Goal: Transaction & Acquisition: Purchase product/service

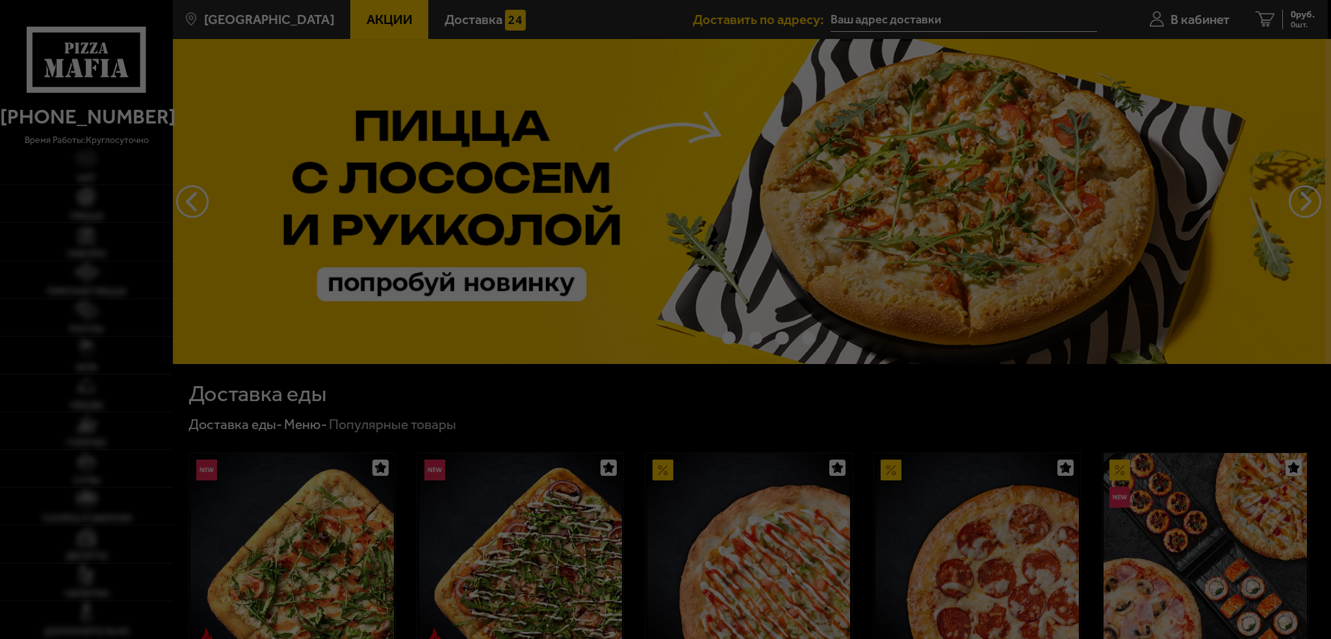
click at [1207, 21] on div at bounding box center [665, 319] width 1331 height 639
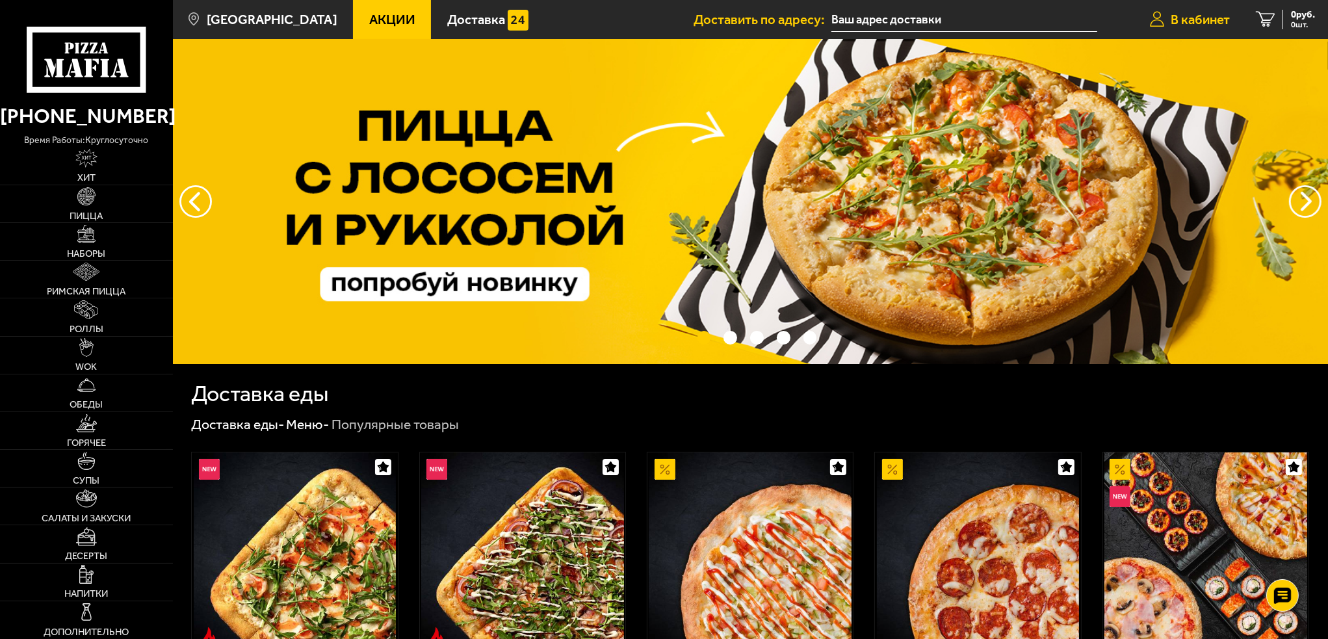
click at [1213, 16] on span "В кабинет" at bounding box center [1199, 19] width 59 height 13
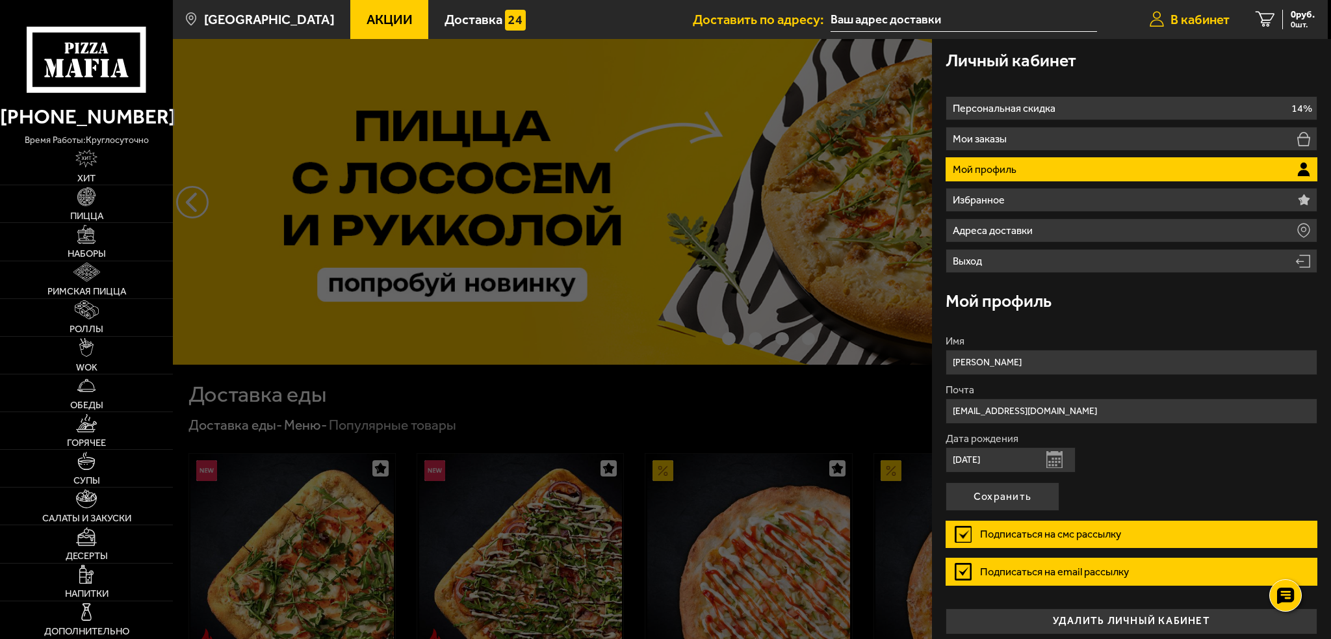
drag, startPoint x: 1213, startPoint y: 16, endPoint x: 1203, endPoint y: 19, distance: 10.3
click at [1213, 16] on span "В кабинет" at bounding box center [1199, 19] width 59 height 13
click at [111, 170] on link "Хит" at bounding box center [86, 166] width 173 height 37
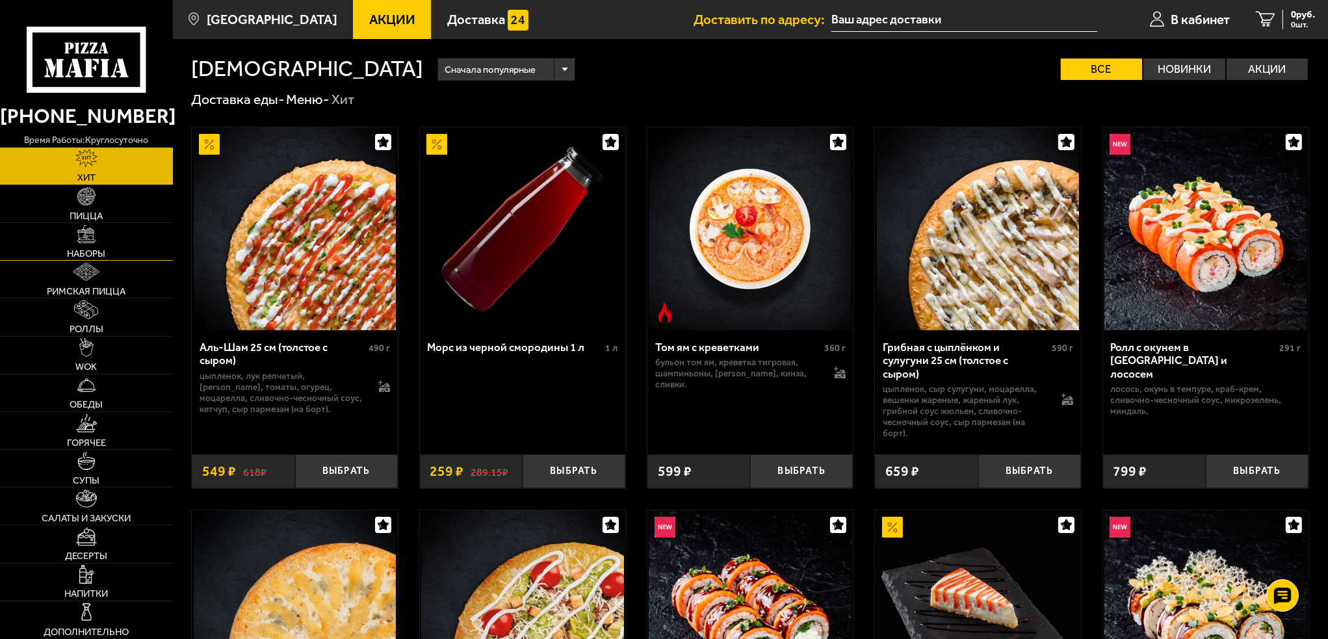
click at [100, 238] on link "Наборы" at bounding box center [86, 241] width 173 height 37
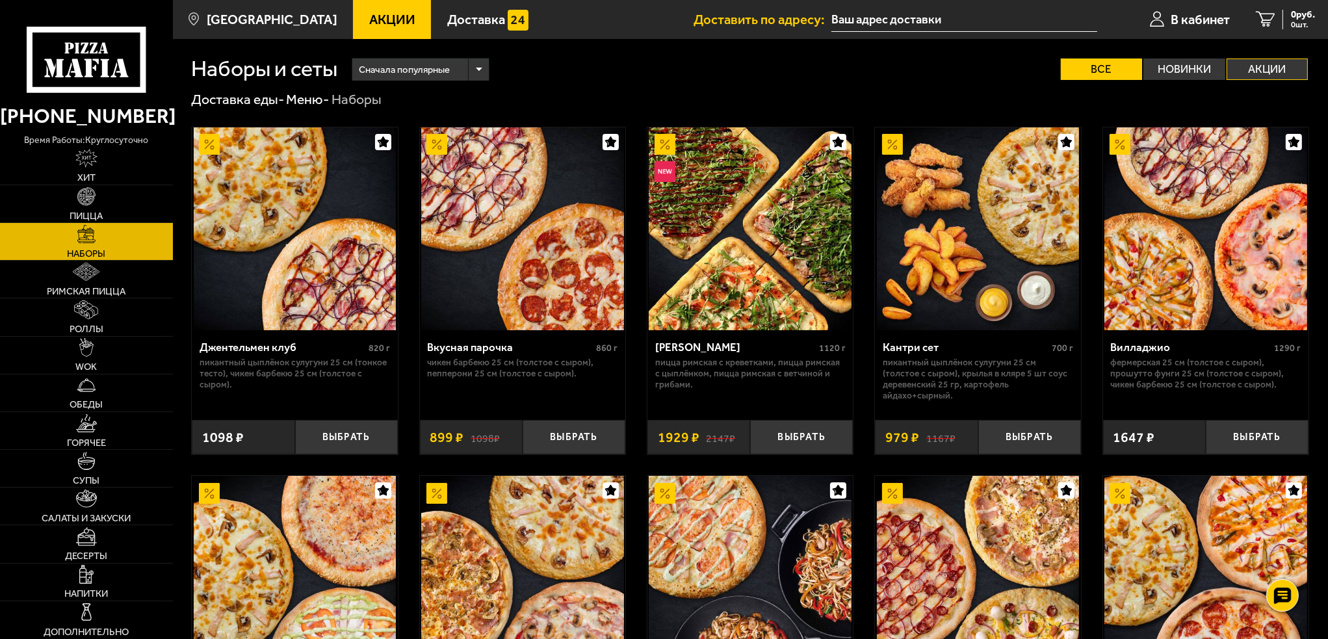
click at [1286, 69] on label "Акции" at bounding box center [1267, 68] width 82 height 21
click at [0, 0] on input "Акции" at bounding box center [0, 0] width 0 height 0
click at [1287, 69] on label "Акции" at bounding box center [1267, 68] width 82 height 21
click at [0, 0] on input "Акции" at bounding box center [0, 0] width 0 height 0
click at [1113, 67] on label "Все" at bounding box center [1102, 68] width 82 height 21
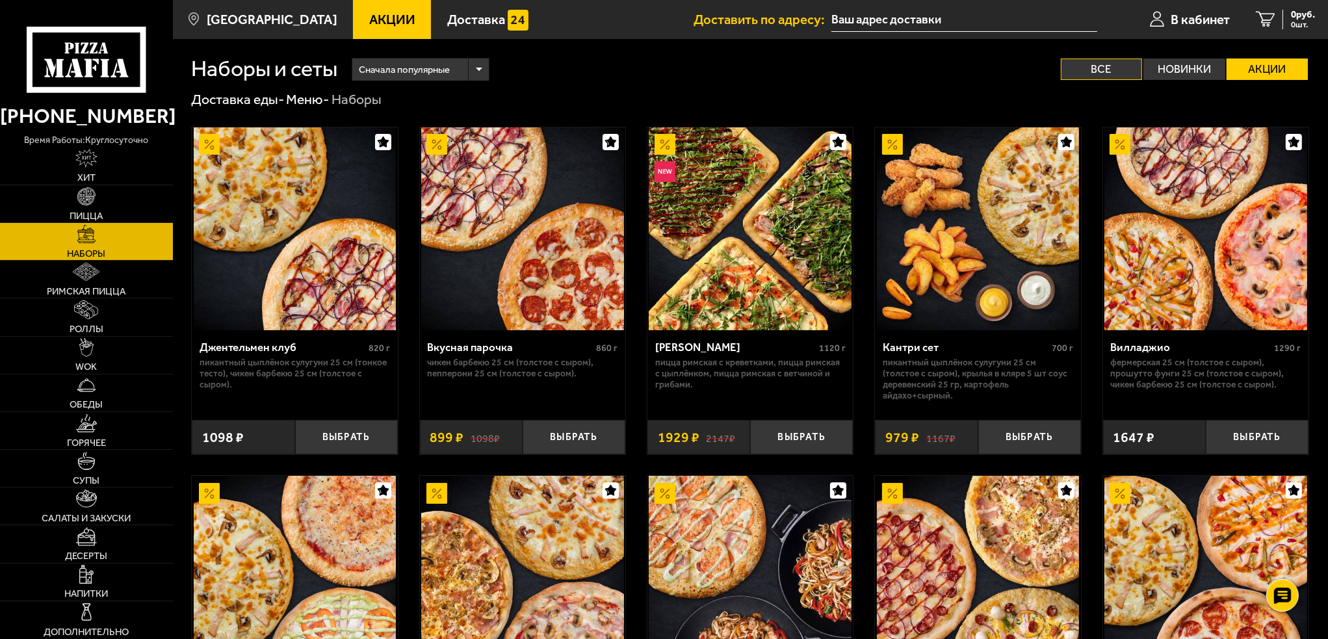
click at [0, 0] on input "Все" at bounding box center [0, 0] width 0 height 0
click at [1255, 74] on label "Акции" at bounding box center [1267, 68] width 82 height 21
click at [0, 0] on input "Акции" at bounding box center [0, 0] width 0 height 0
click at [1087, 74] on label "Все" at bounding box center [1102, 68] width 82 height 21
click at [0, 0] on input "Все" at bounding box center [0, 0] width 0 height 0
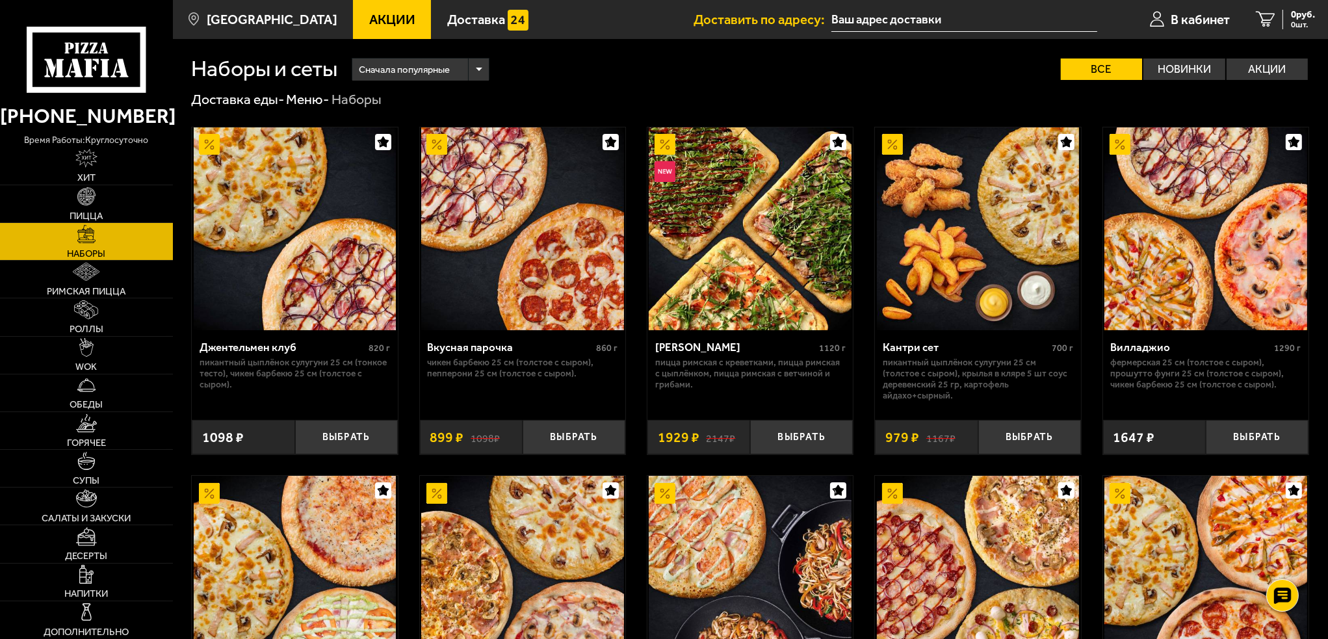
click at [1164, 56] on div "Наборы и сеты Сначала популярные Все Новинки Акции Пожелания Острое блюдо Пикан…" at bounding box center [750, 59] width 1118 height 41
click at [1172, 69] on label "Новинки" at bounding box center [1184, 68] width 82 height 21
click at [0, 0] on input "Новинки" at bounding box center [0, 0] width 0 height 0
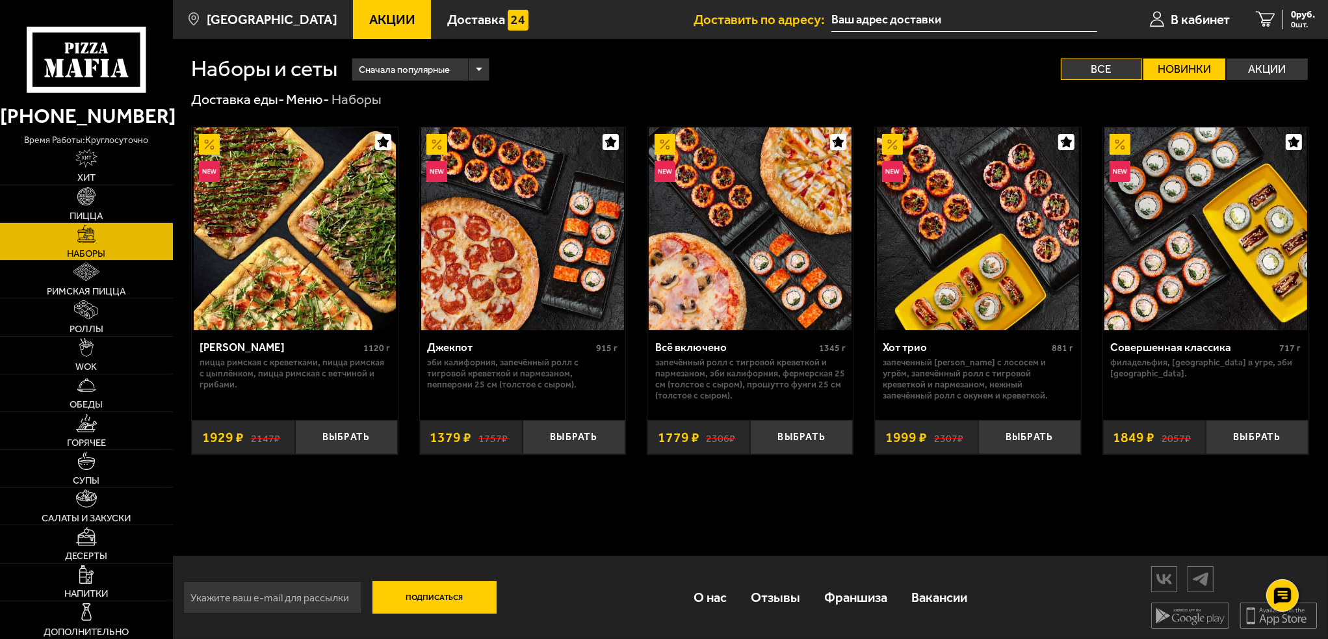
click at [1100, 65] on label "Все" at bounding box center [1102, 68] width 82 height 21
click at [0, 0] on input "Все" at bounding box center [0, 0] width 0 height 0
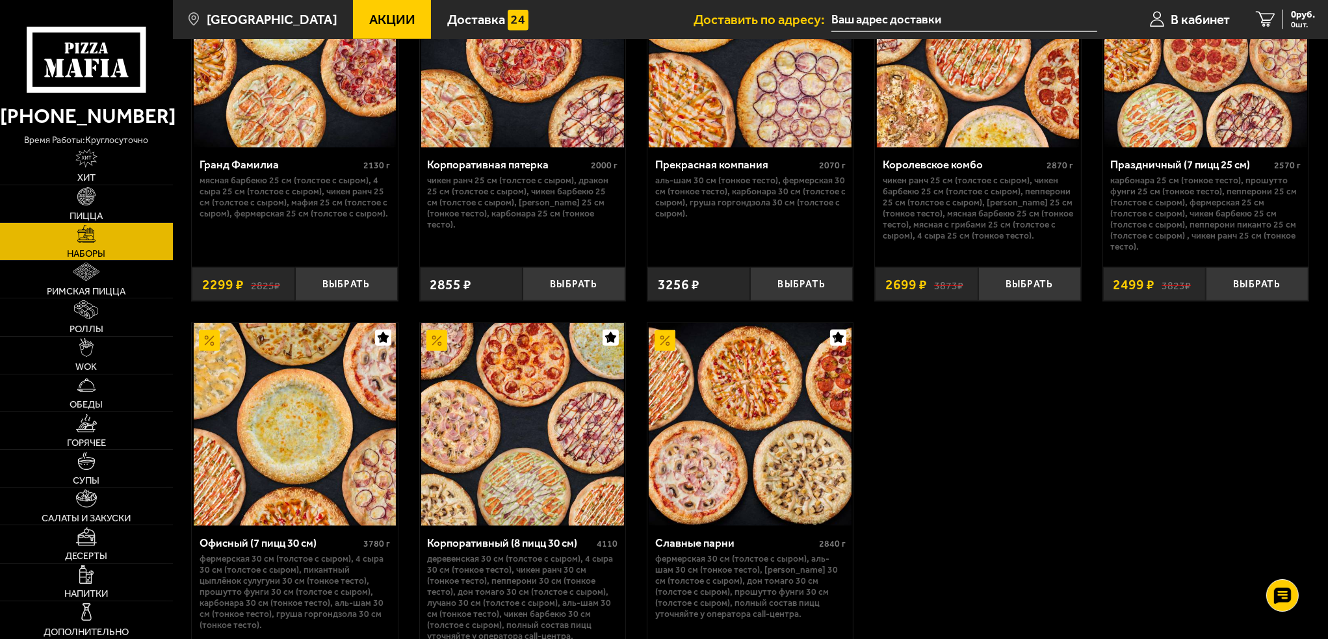
scroll to position [2125, 0]
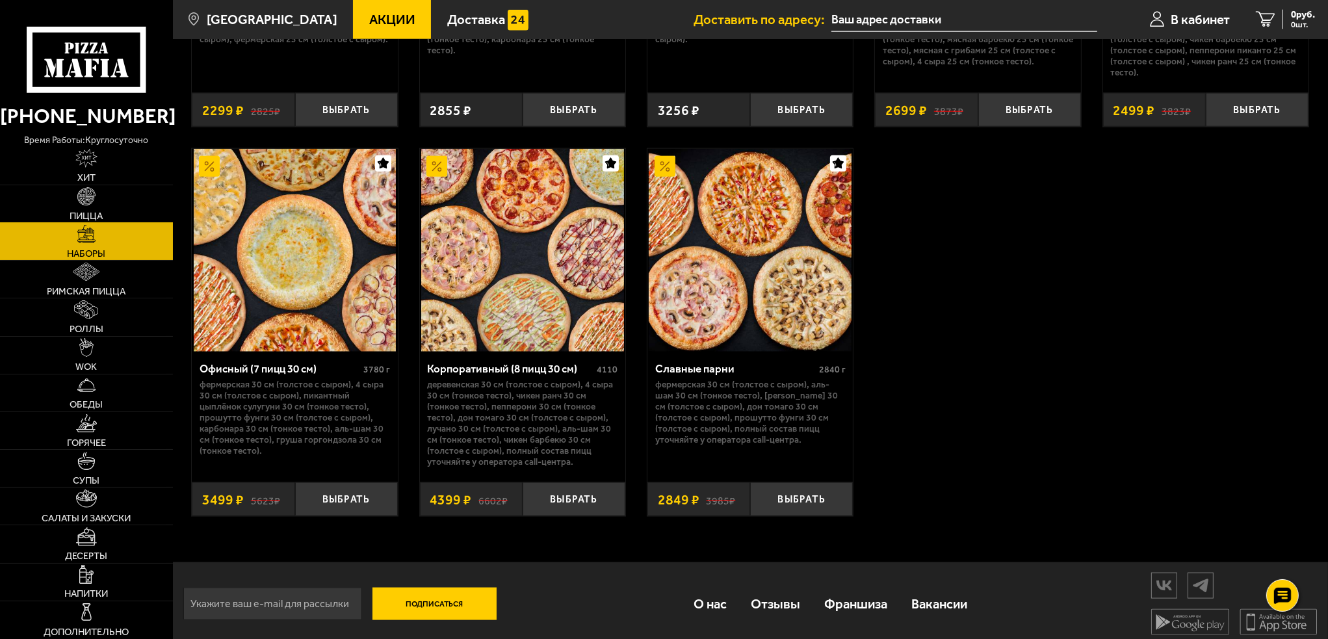
click at [105, 201] on link "Пицца" at bounding box center [86, 203] width 173 height 37
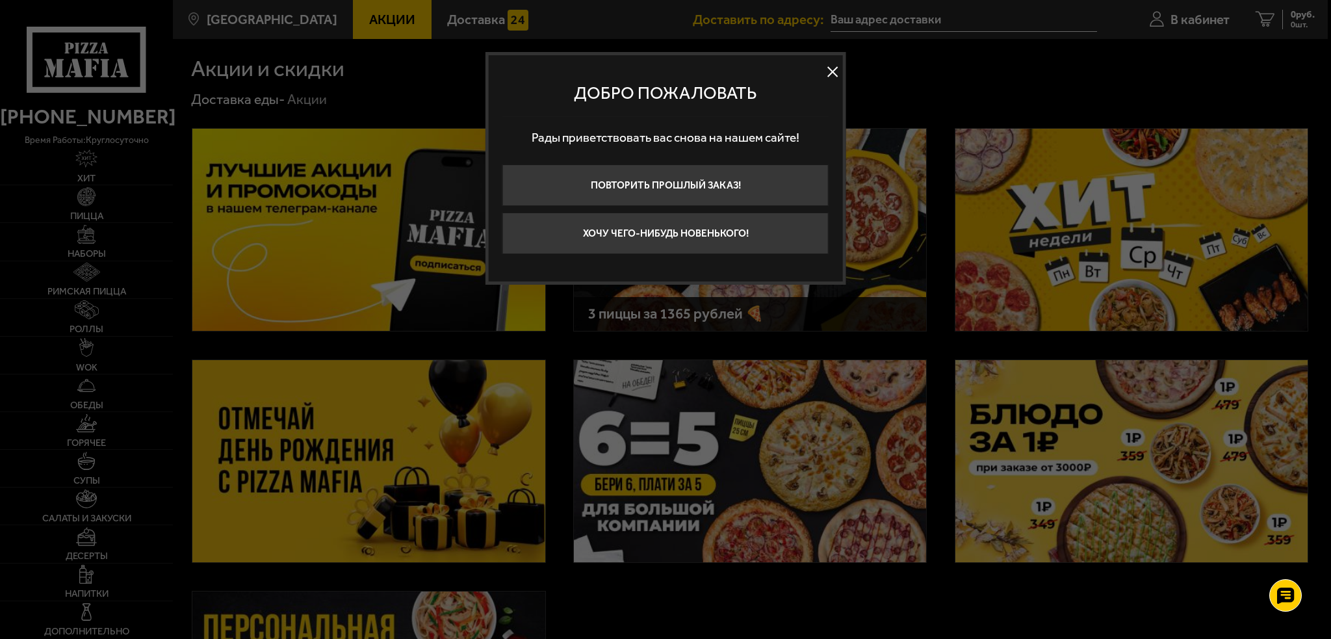
click at [835, 64] on button at bounding box center [832, 71] width 19 height 19
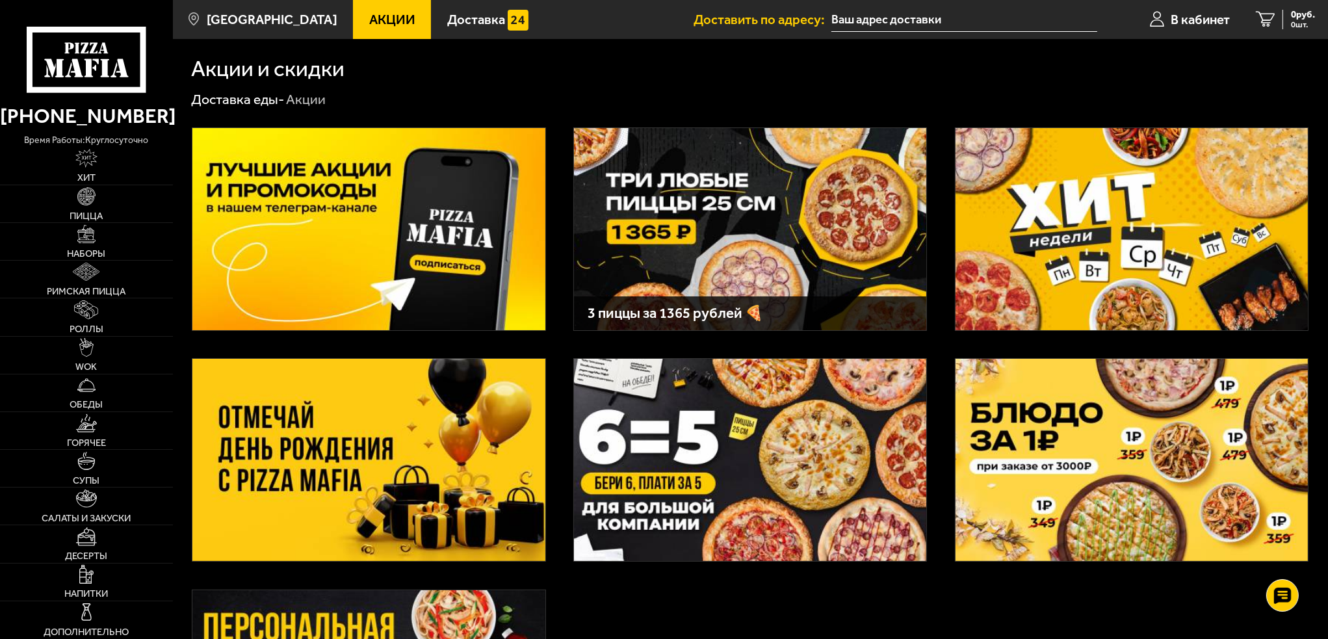
click at [737, 213] on img at bounding box center [750, 229] width 352 height 202
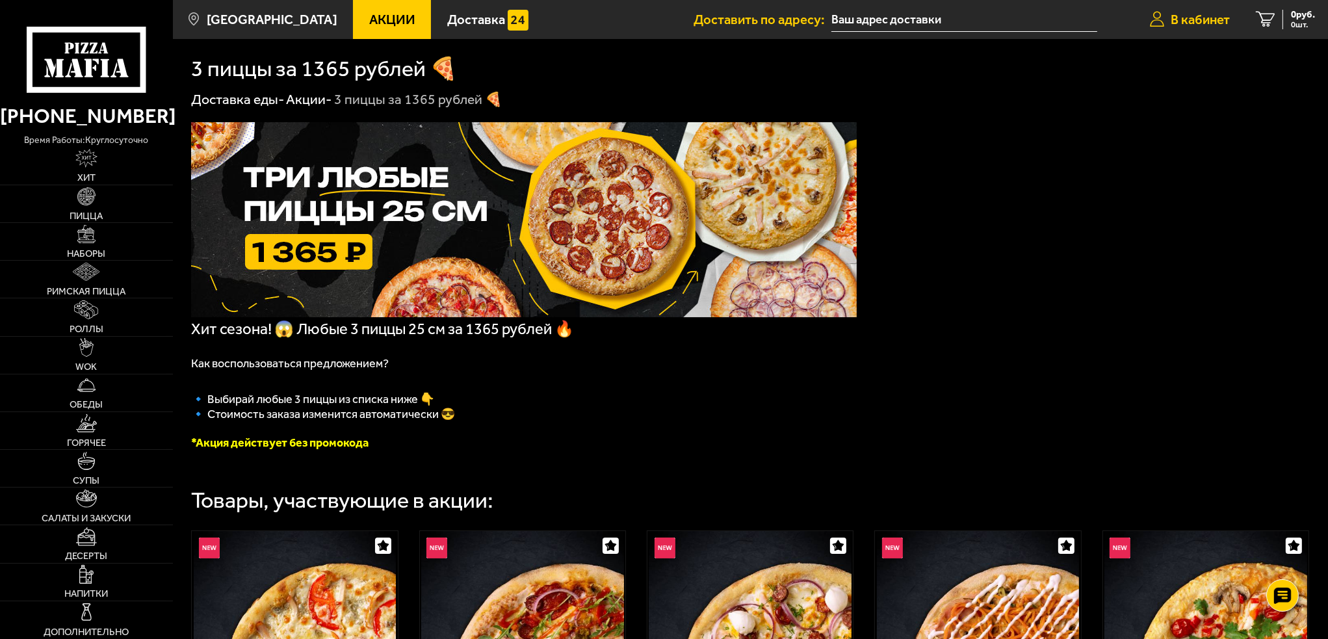
click at [1157, 23] on icon at bounding box center [1157, 20] width 14 height 16
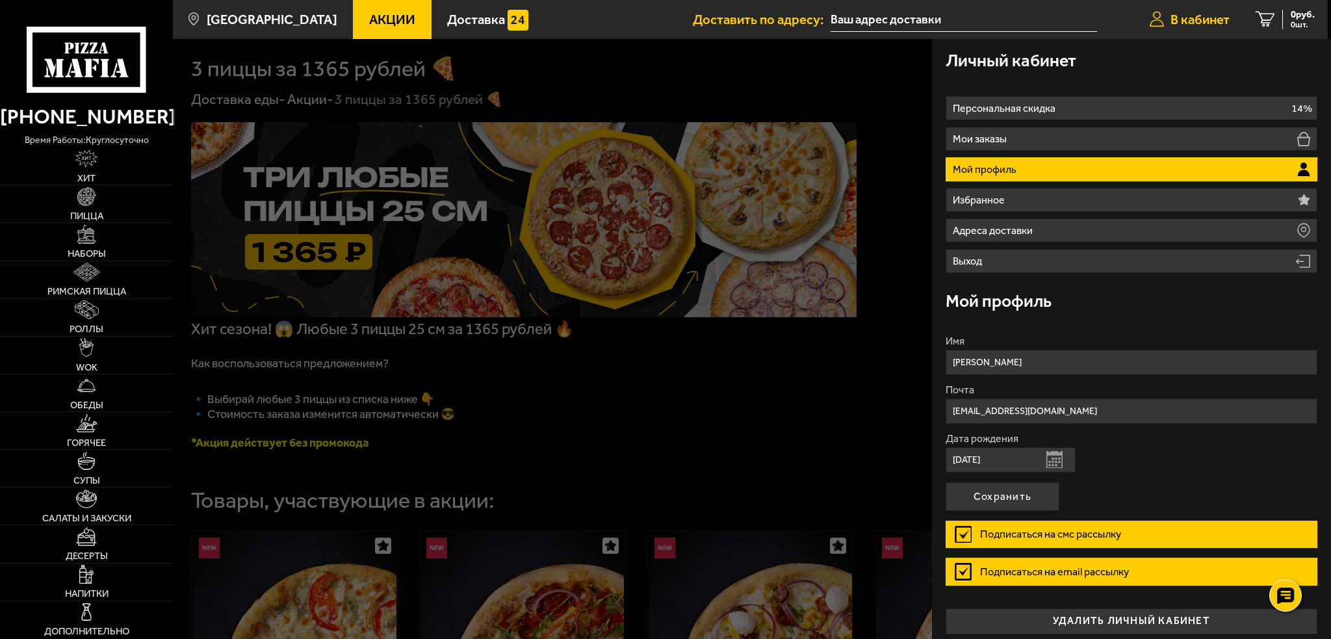
click at [1157, 23] on icon at bounding box center [1157, 20] width 14 height 16
click at [725, 439] on div at bounding box center [838, 358] width 1331 height 639
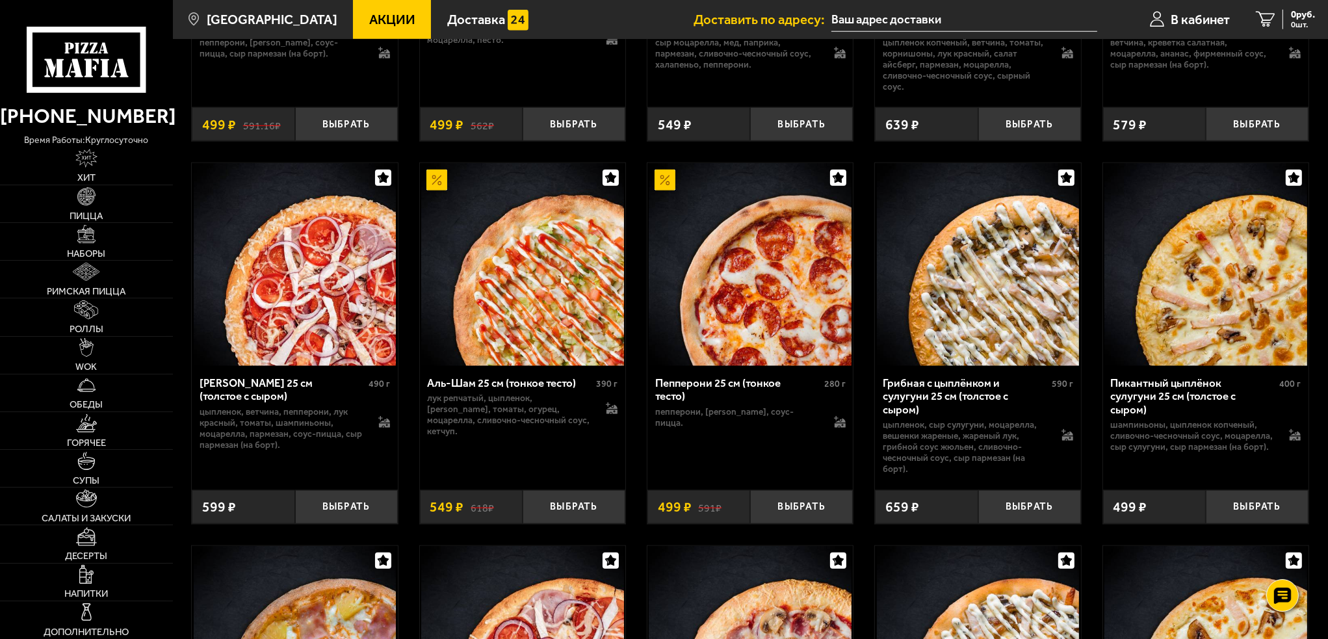
scroll to position [1848, 0]
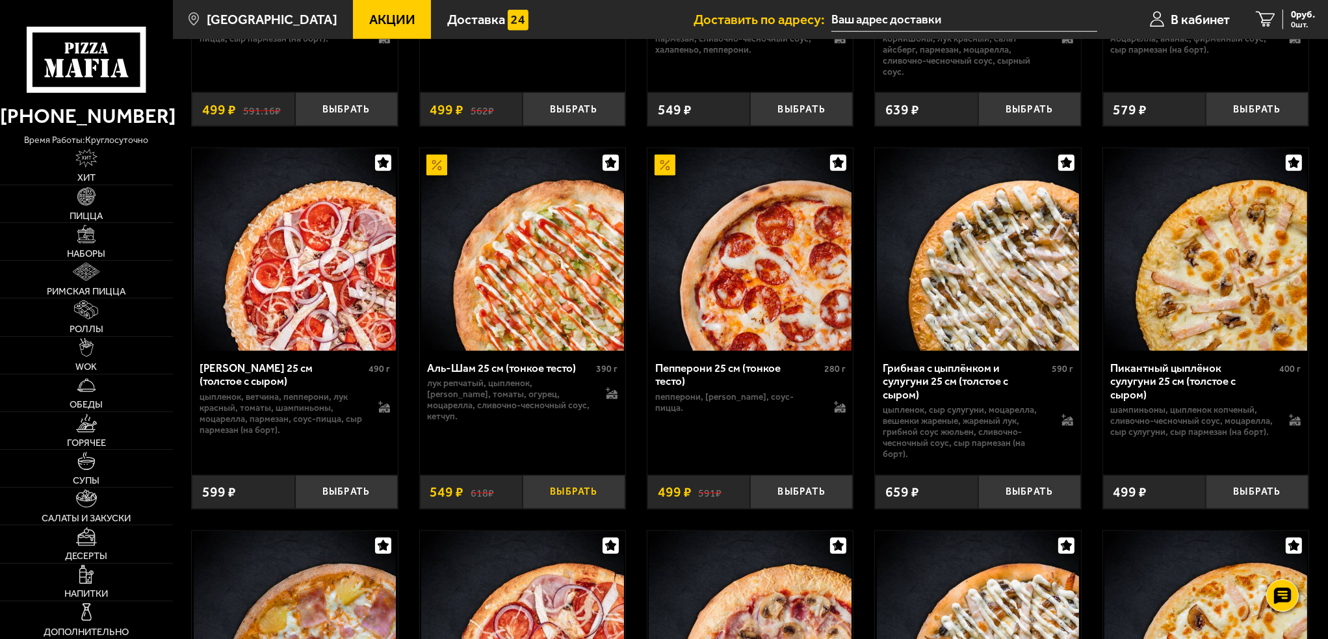
click at [578, 493] on button "Выбрать" at bounding box center [573, 492] width 103 height 34
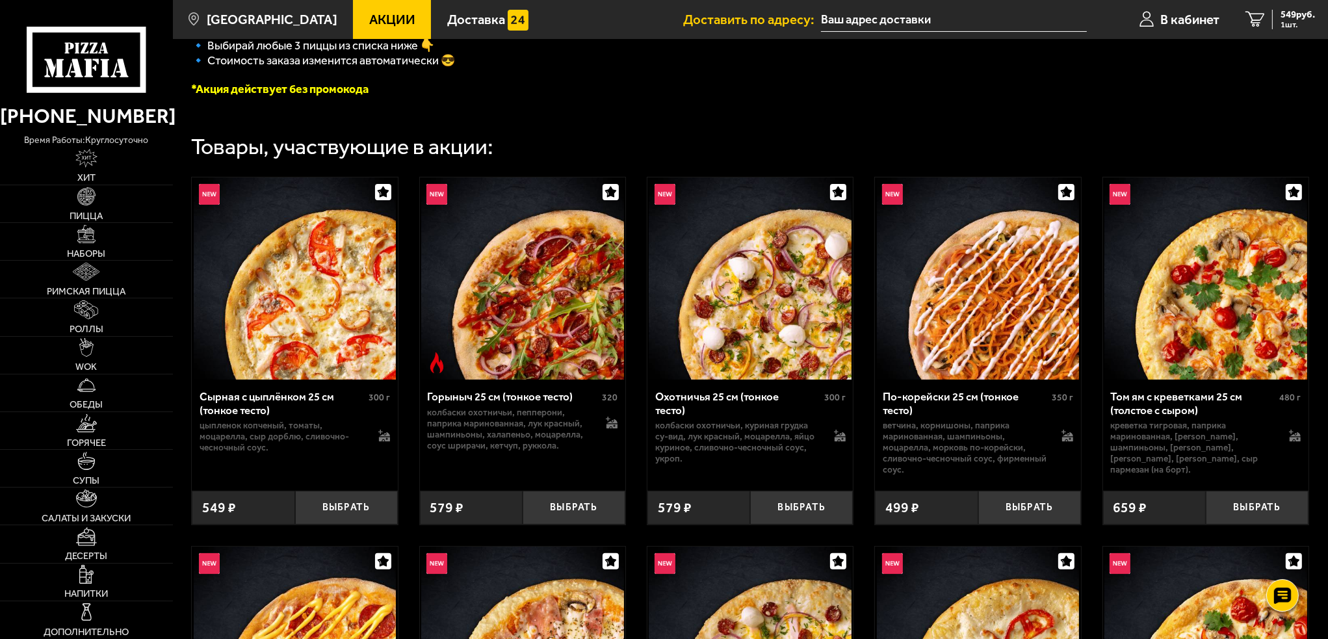
scroll to position [613, 0]
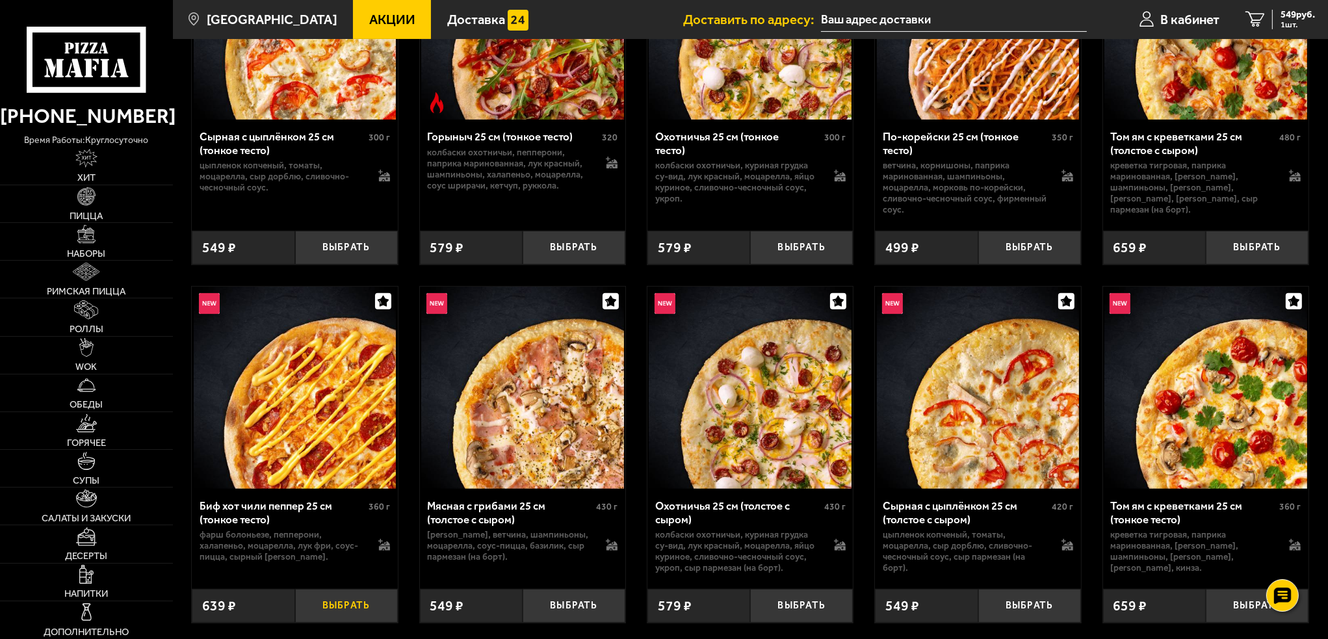
click at [359, 611] on button "Выбрать" at bounding box center [346, 606] width 103 height 34
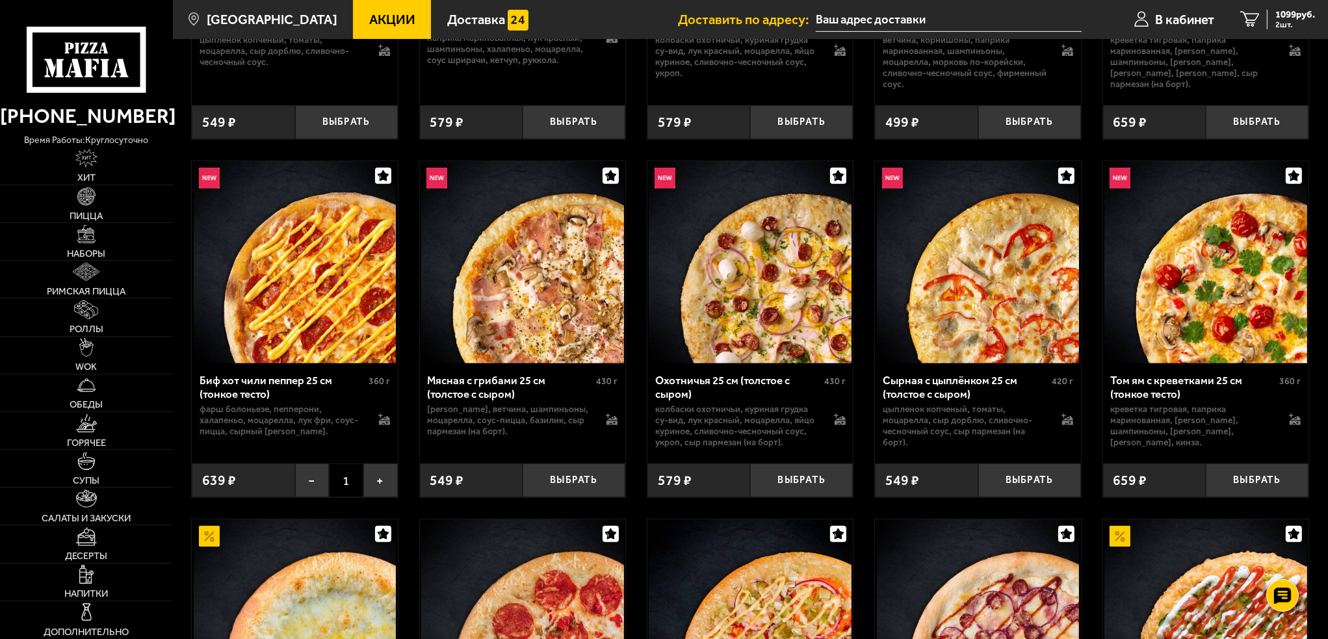
scroll to position [743, 0]
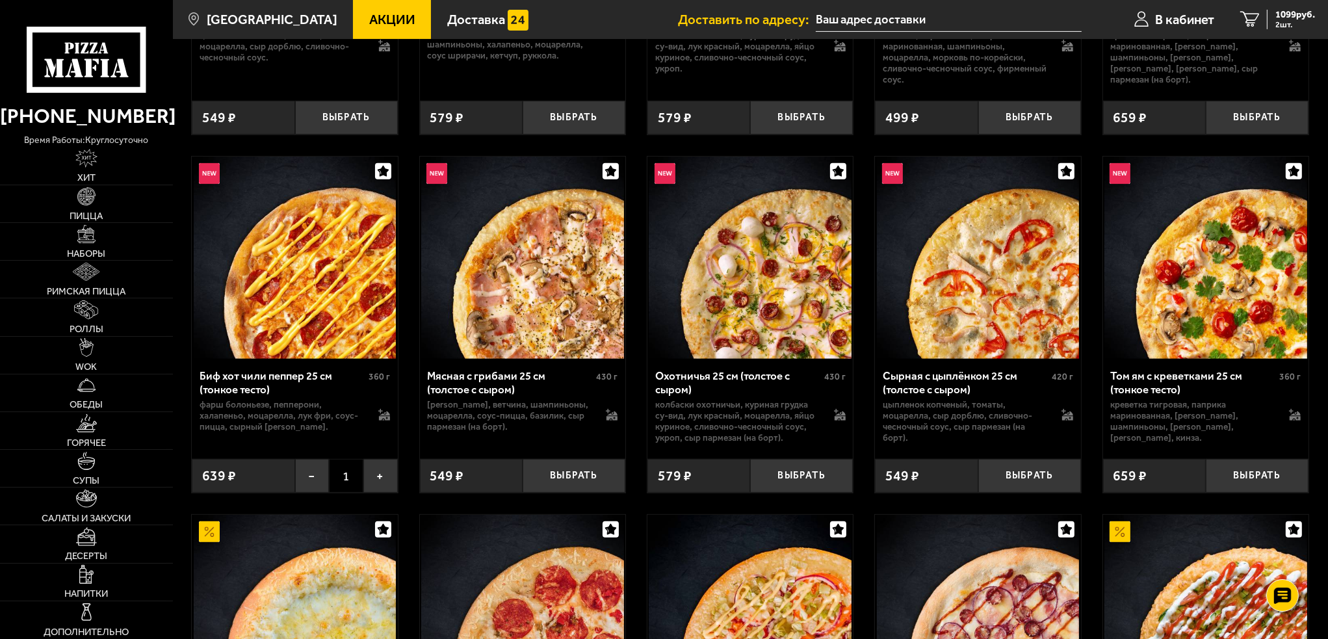
drag, startPoint x: 715, startPoint y: 415, endPoint x: 785, endPoint y: 415, distance: 70.2
click at [785, 415] on p "колбаски охотничьи, куриная грудка су-вид, лук красный, моцарелла, яйцо куриное…" at bounding box center [737, 421] width 165 height 44
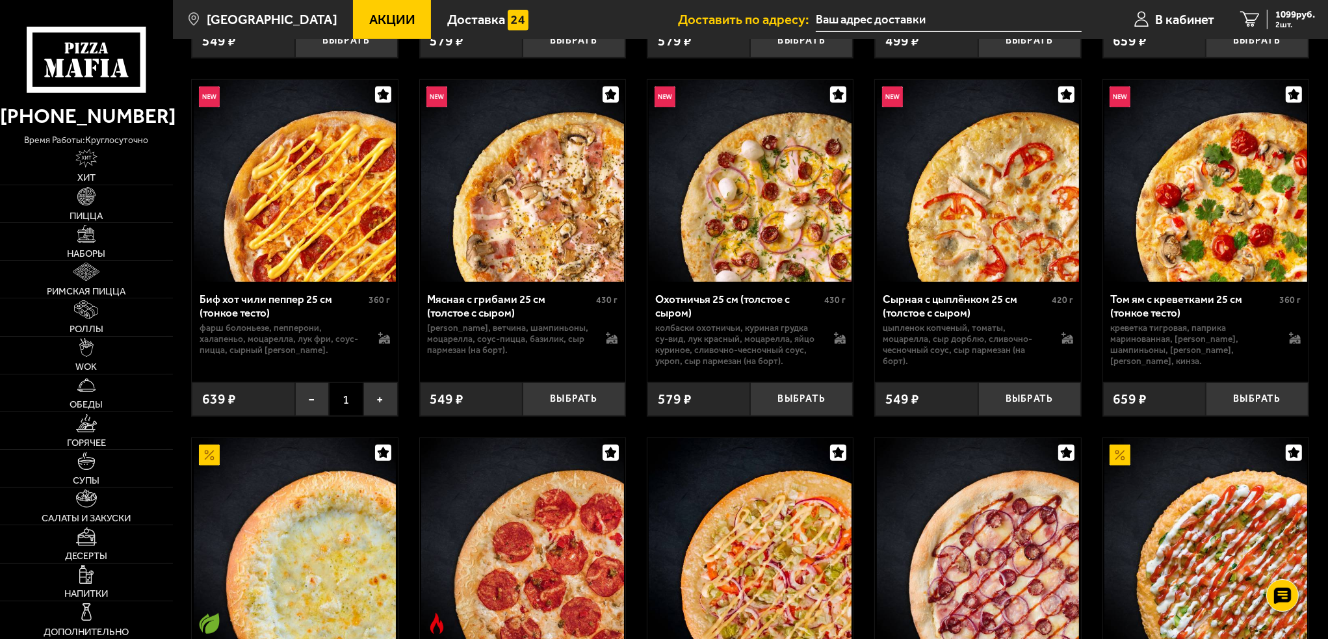
scroll to position [808, 0]
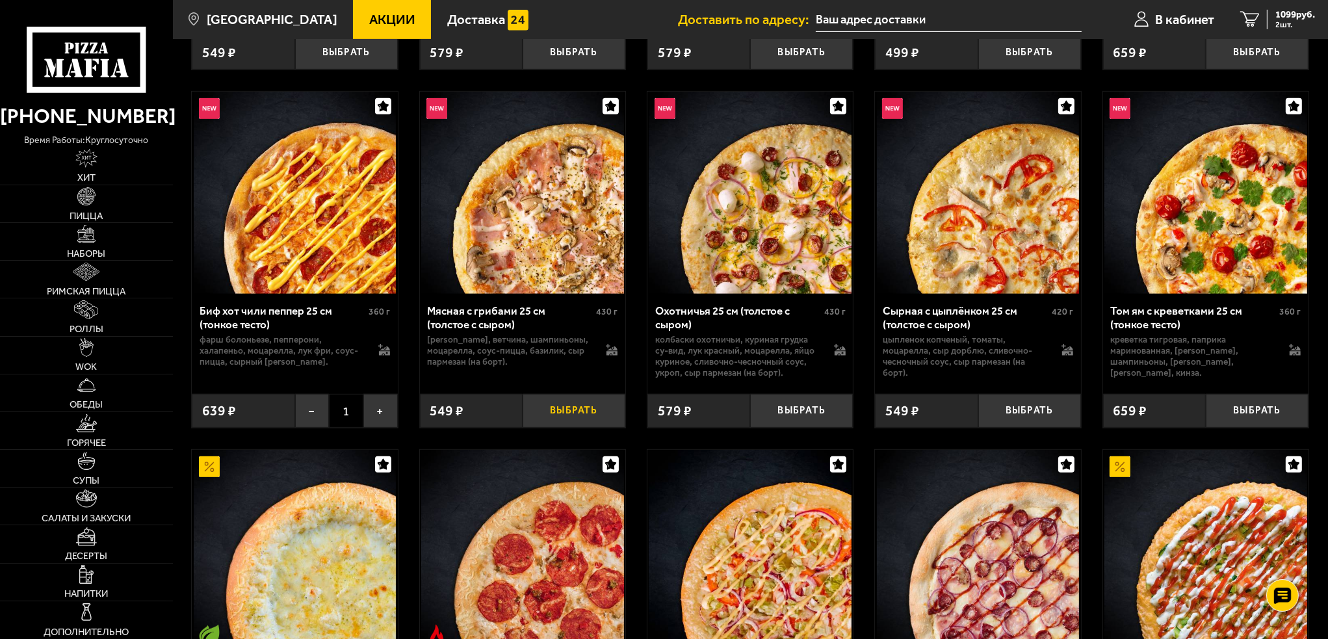
click at [575, 415] on button "Выбрать" at bounding box center [573, 411] width 103 height 34
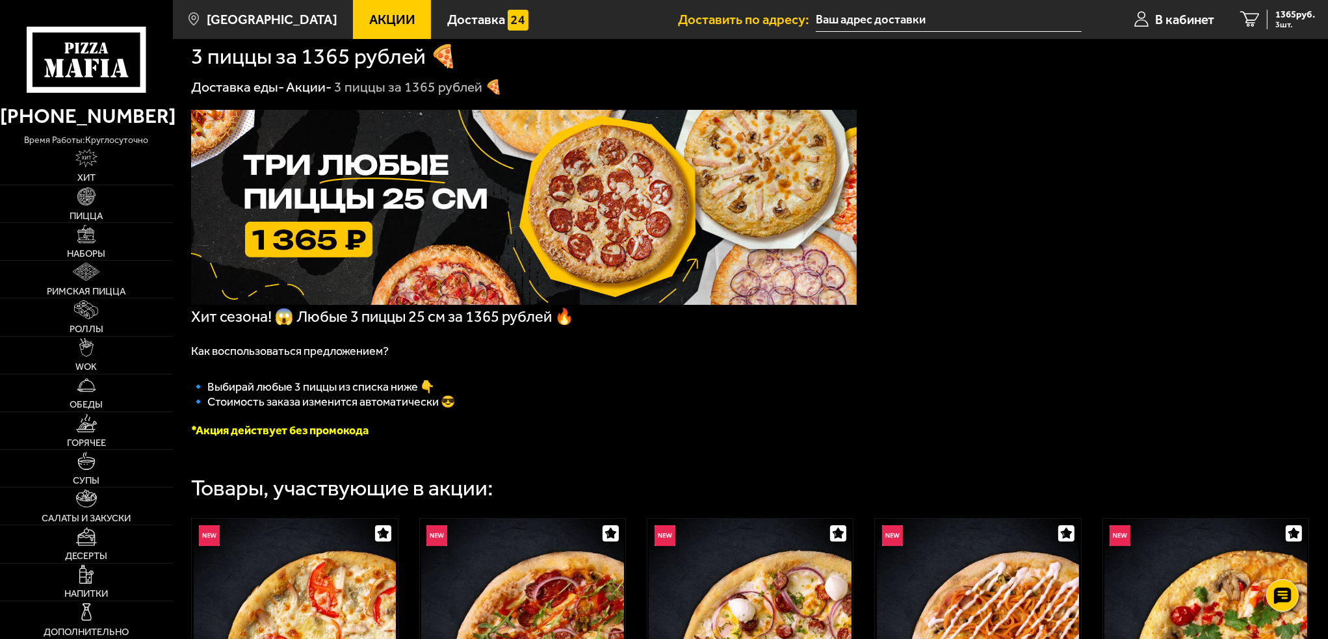
scroll to position [0, 0]
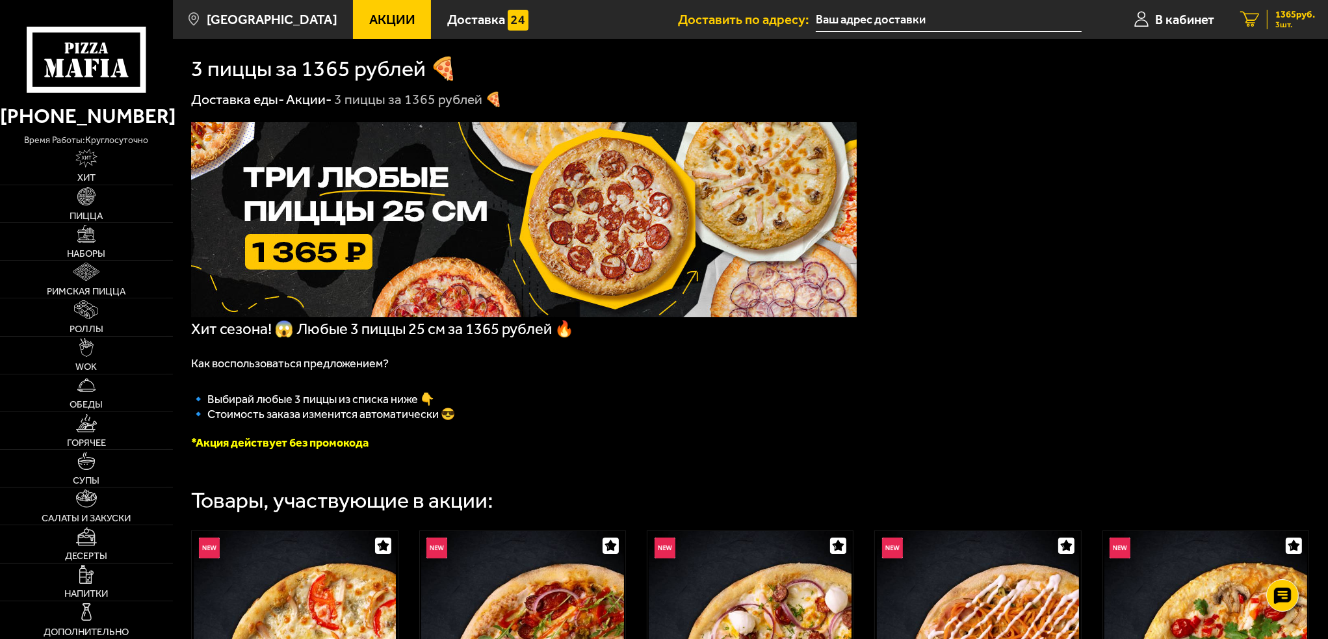
click at [1263, 18] on link "3 1365 руб. 3 шт." at bounding box center [1277, 19] width 101 height 39
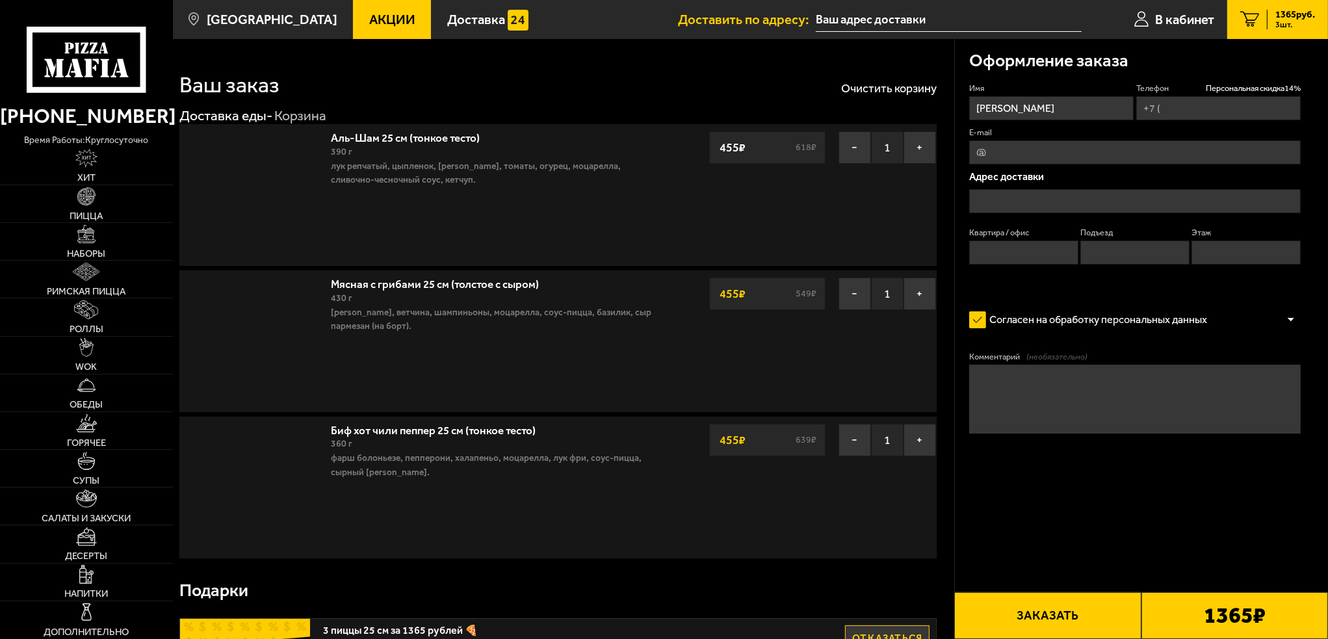
type input "+7 (911) 028-97-78"
type input "Санкт-Петербург, Ленская улица, 19к1"
type input "301"
type input "7"
type input "3"
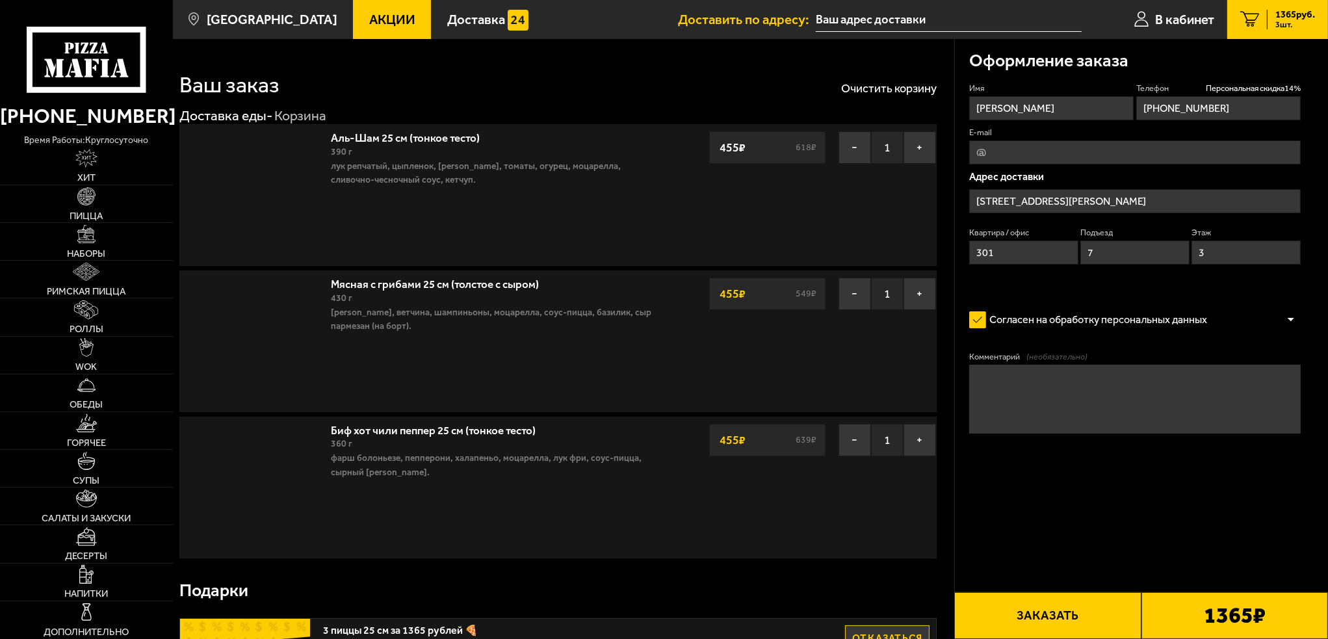
type input "Санкт-Петербург, Ленская улица, 19к1"
type input "Ленская улица, 19к1"
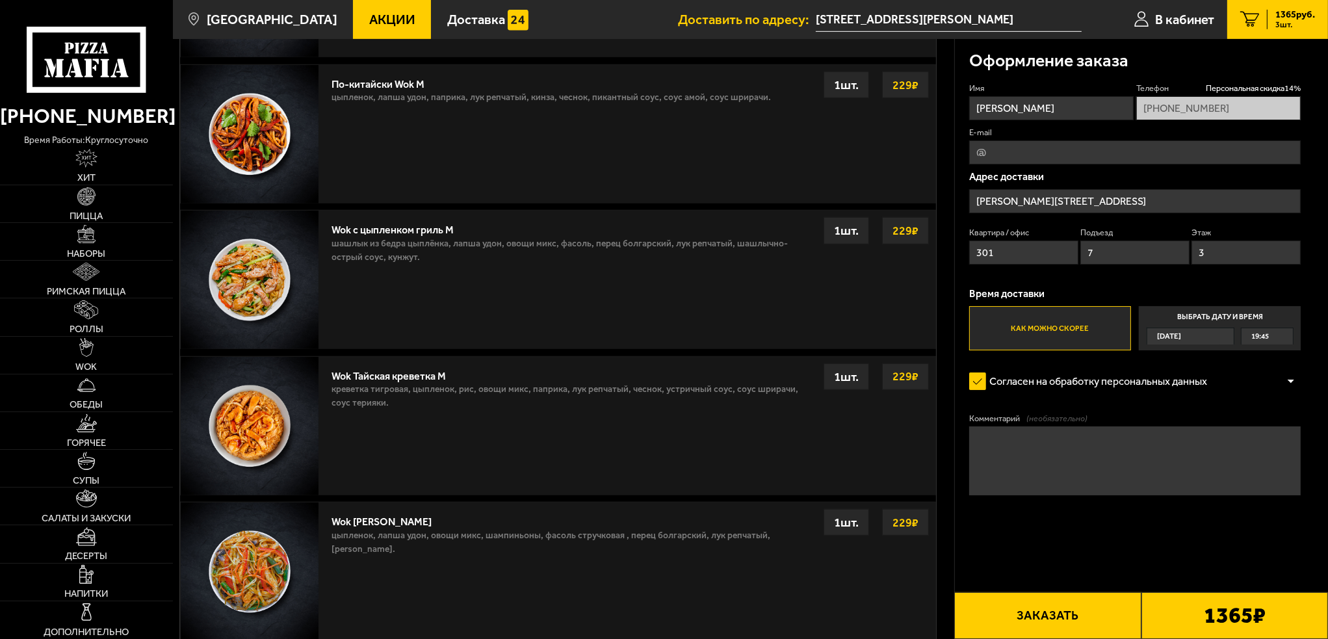
scroll to position [931, 0]
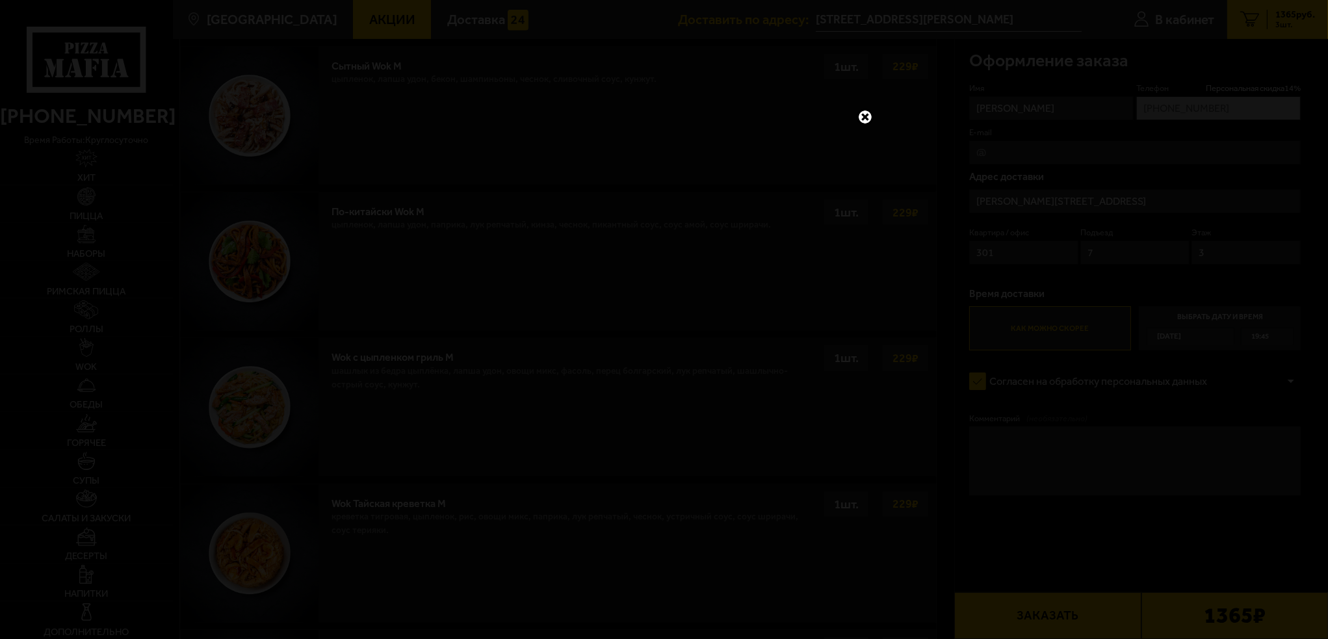
click at [866, 114] on link at bounding box center [864, 117] width 17 height 17
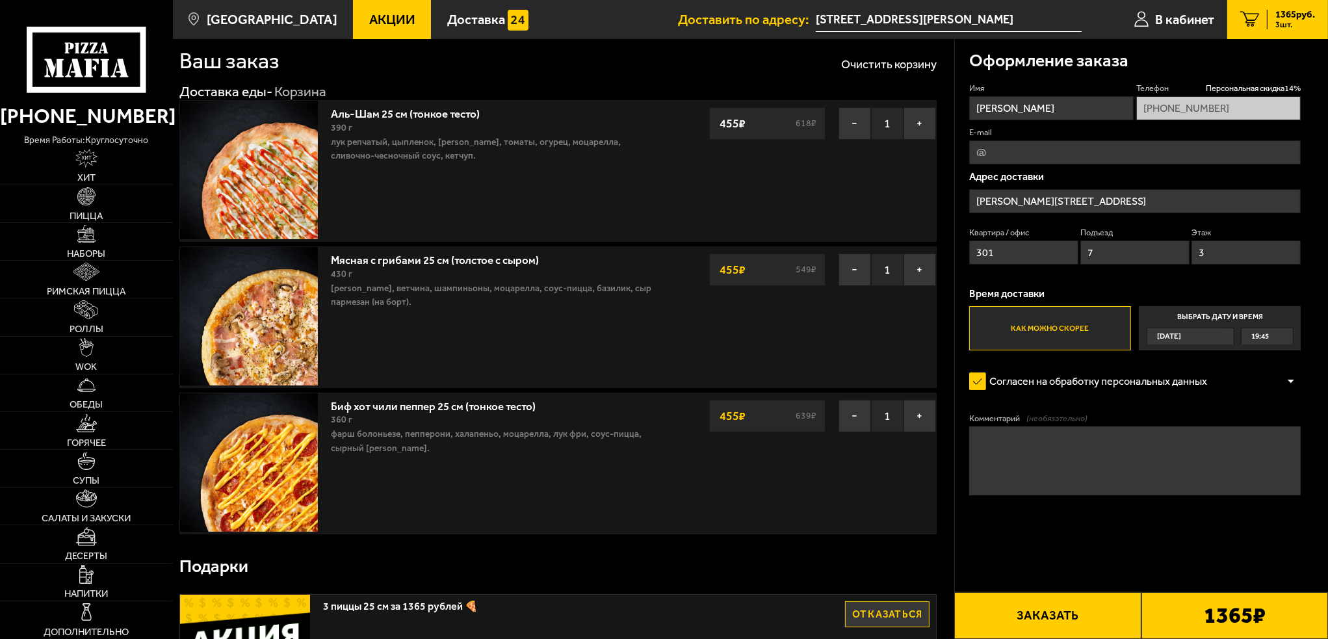
scroll to position [21, 0]
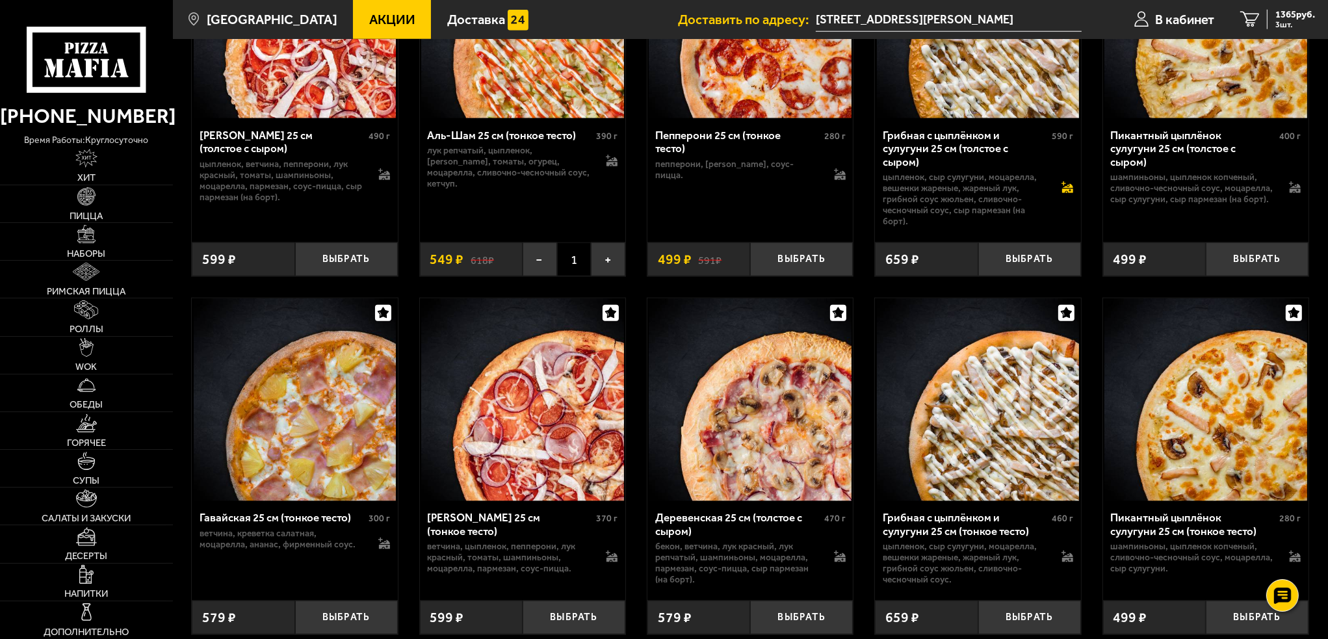
scroll to position [2108, 0]
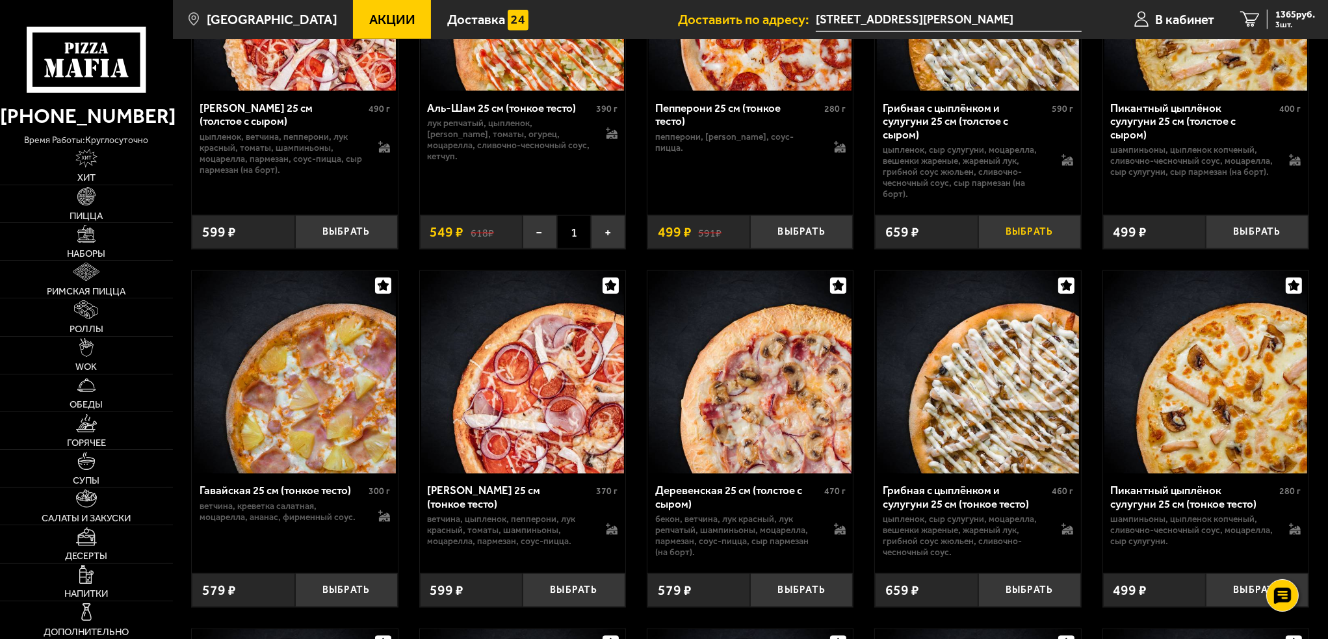
click at [1038, 238] on button "Выбрать" at bounding box center [1029, 232] width 103 height 34
click at [1268, 22] on div "1932 руб. 4 шт." at bounding box center [1291, 19] width 48 height 19
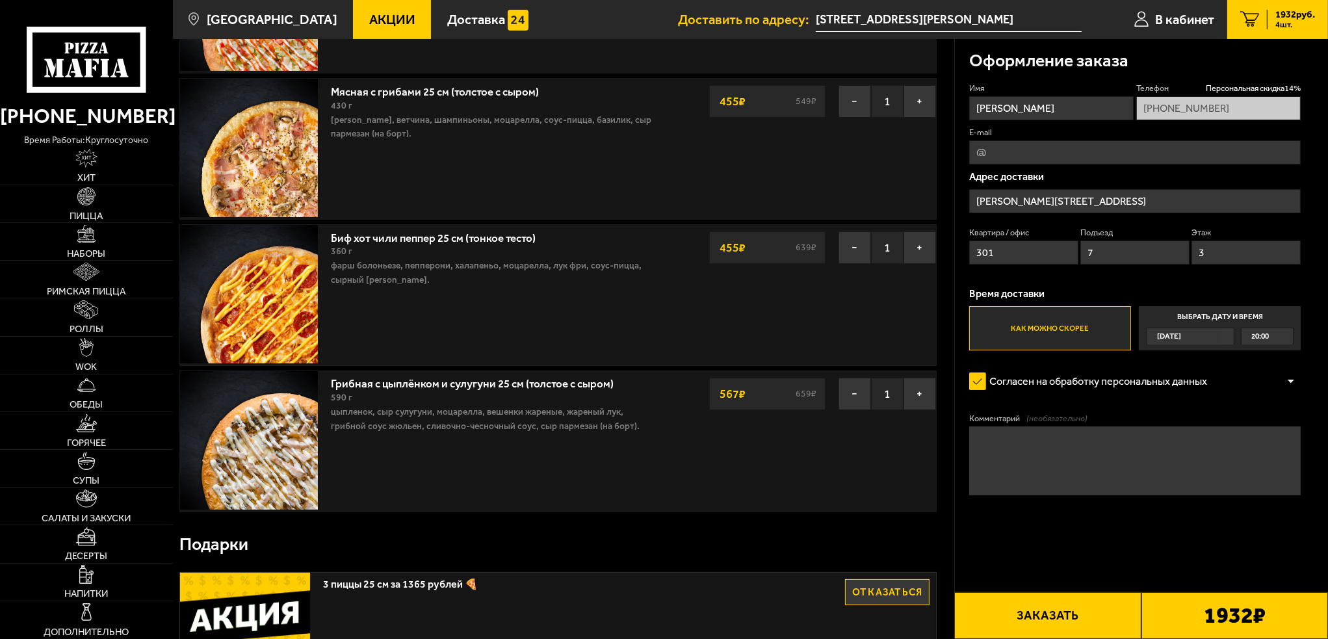
scroll to position [195, 0]
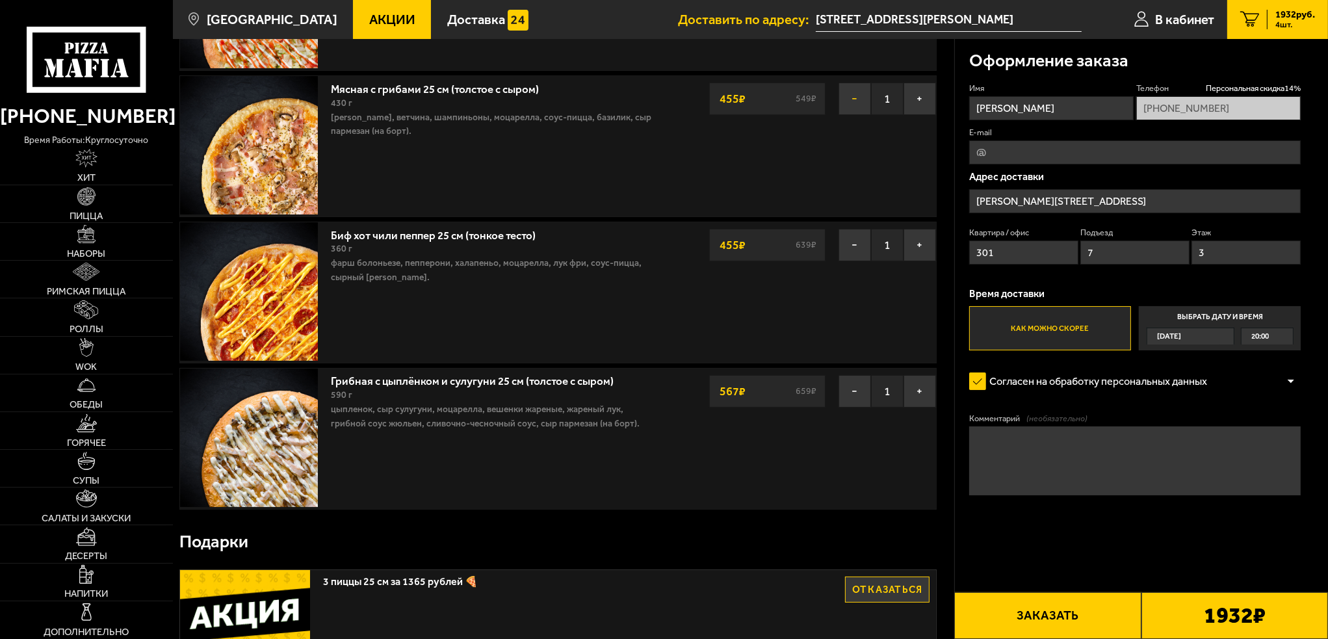
click at [855, 97] on button "−" at bounding box center [854, 99] width 32 height 32
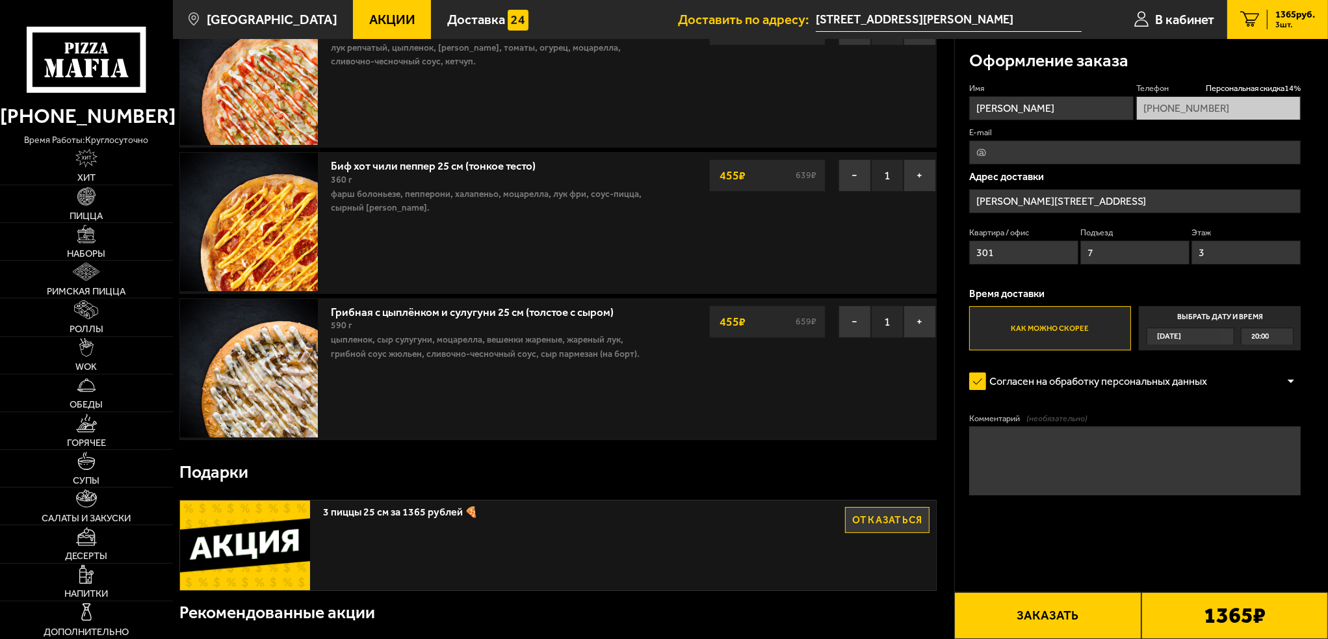
scroll to position [0, 0]
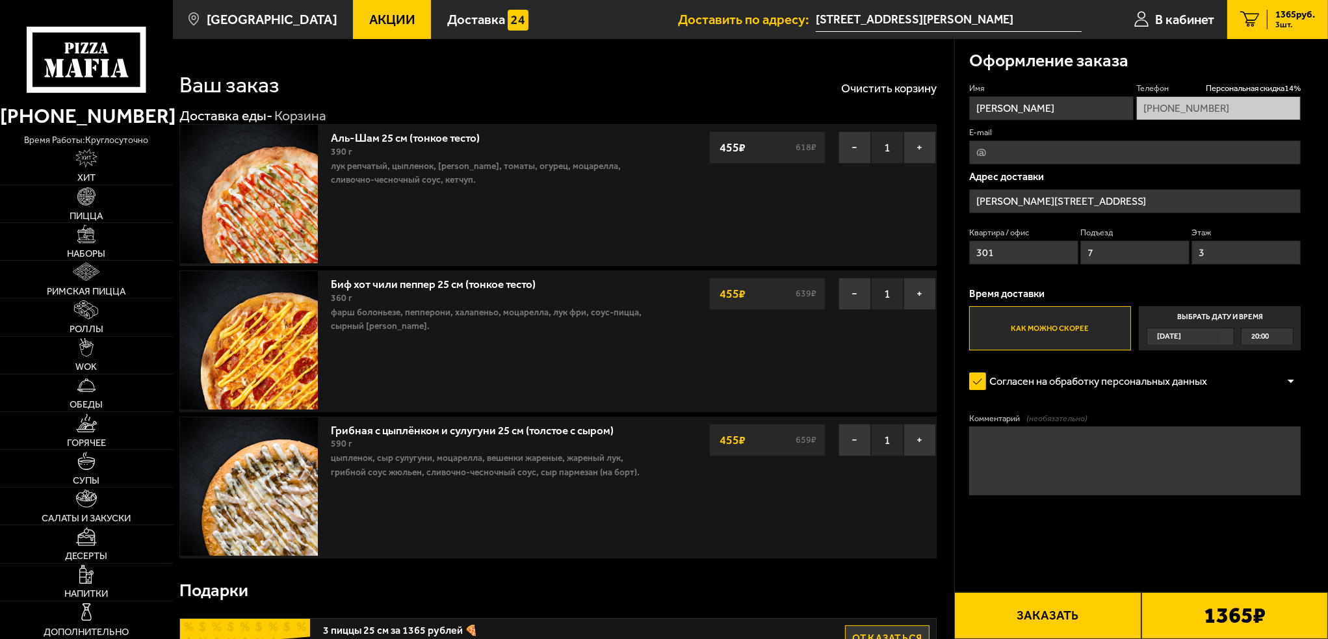
click at [1263, 16] on link "3 1365 руб. 3 шт." at bounding box center [1277, 19] width 101 height 39
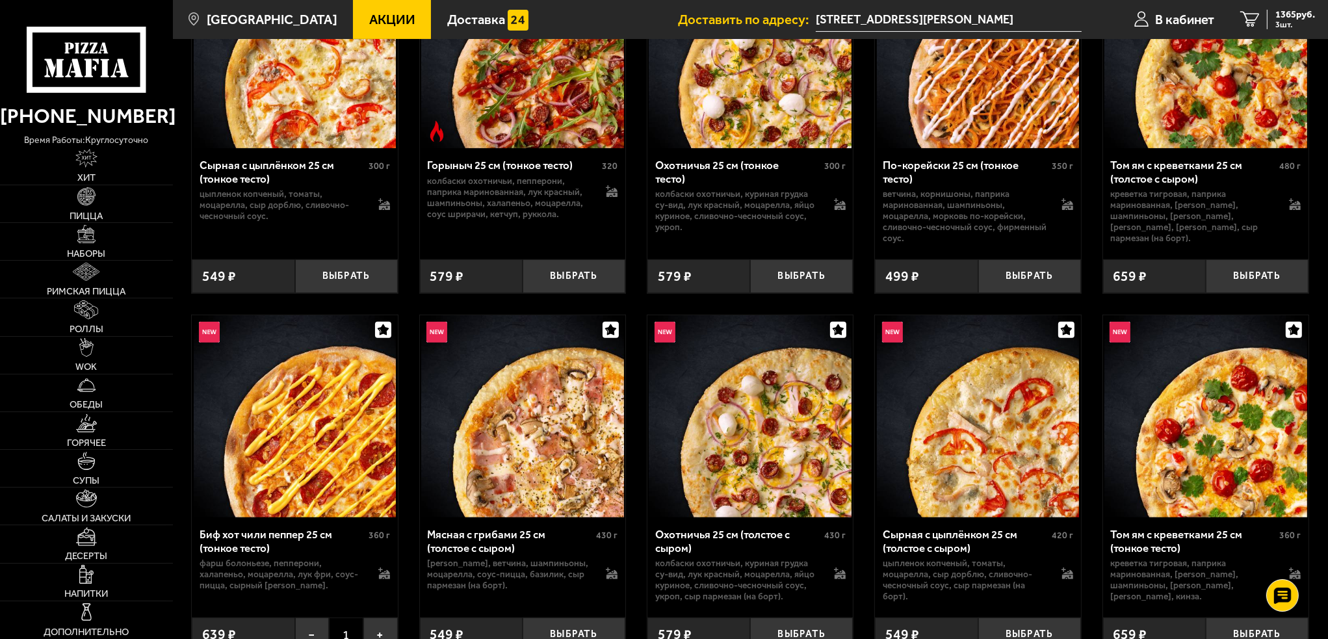
scroll to position [780, 0]
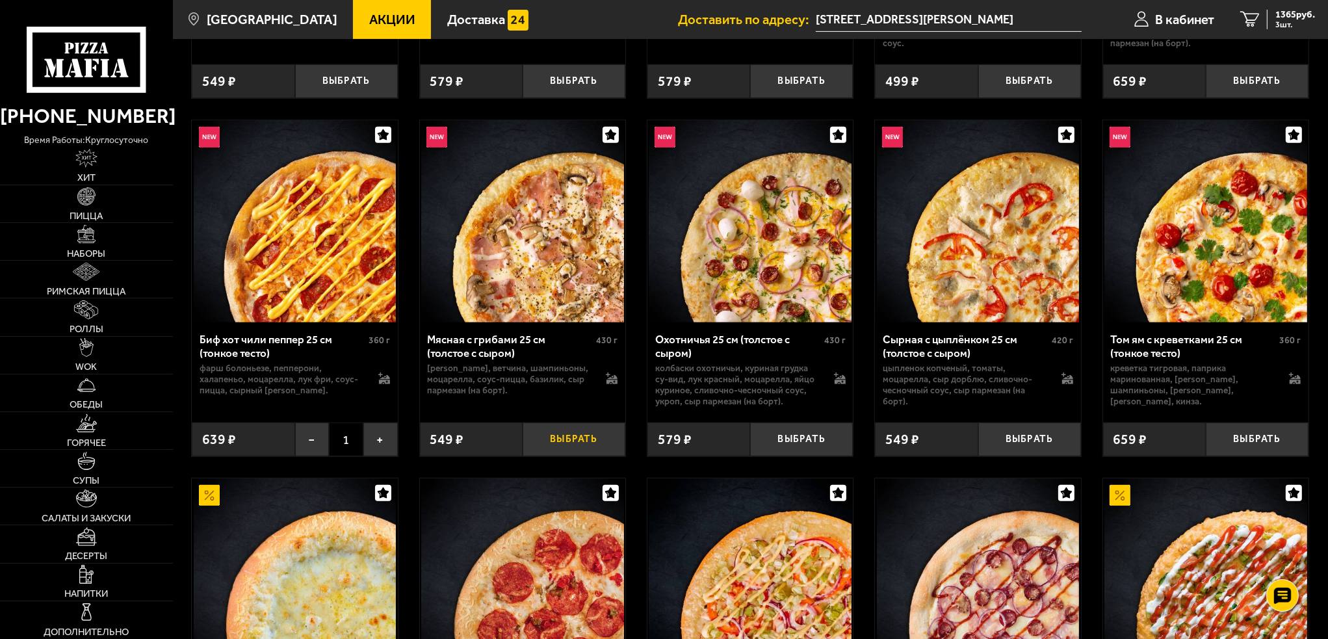
click at [580, 438] on button "Выбрать" at bounding box center [573, 439] width 103 height 34
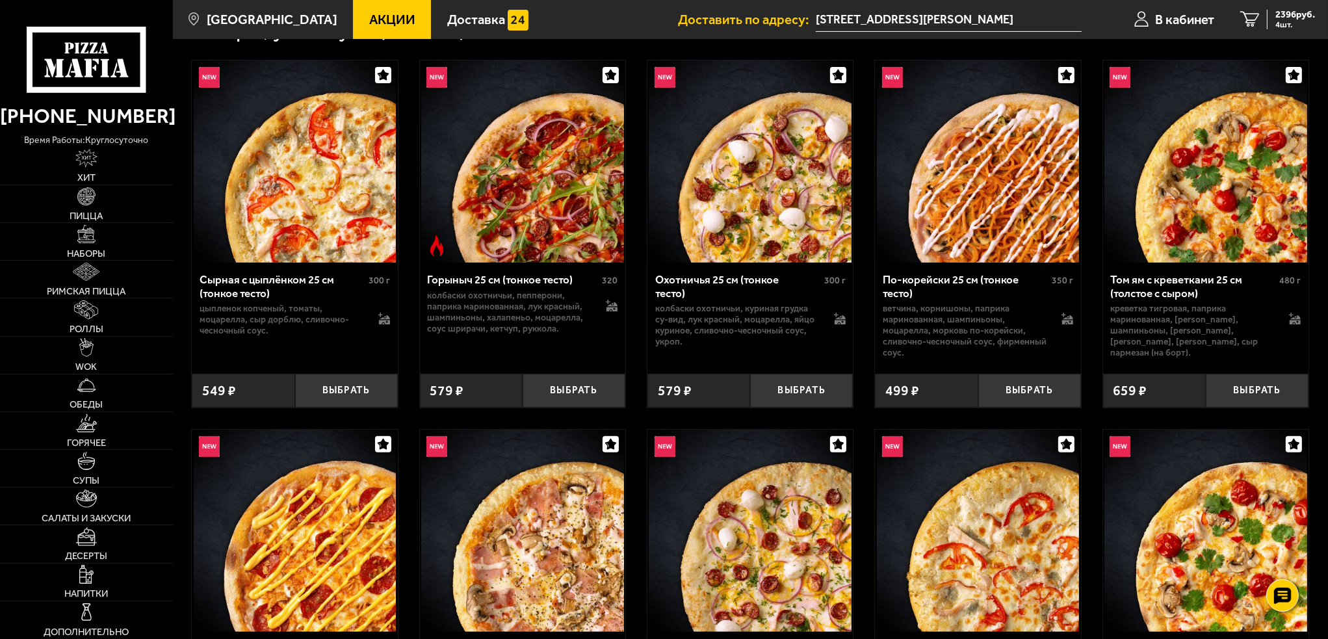
scroll to position [455, 0]
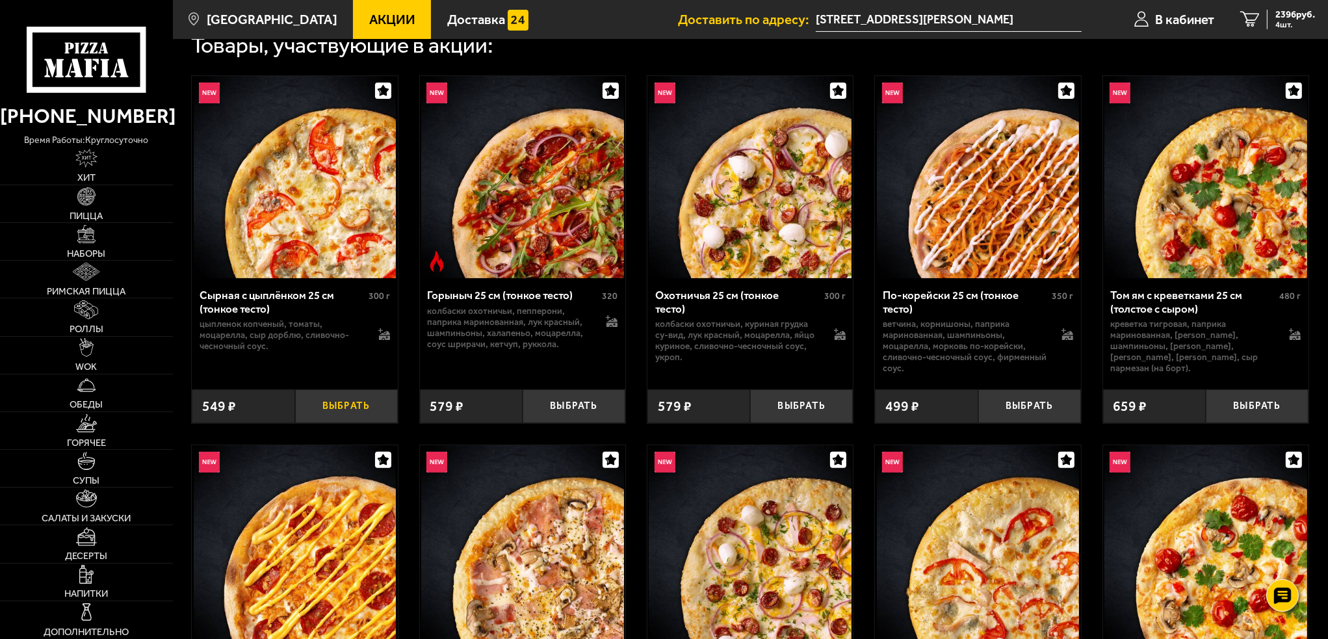
click at [369, 405] on button "Выбрать" at bounding box center [346, 406] width 103 height 34
click at [1286, 18] on span "2482 руб." at bounding box center [1295, 15] width 40 height 10
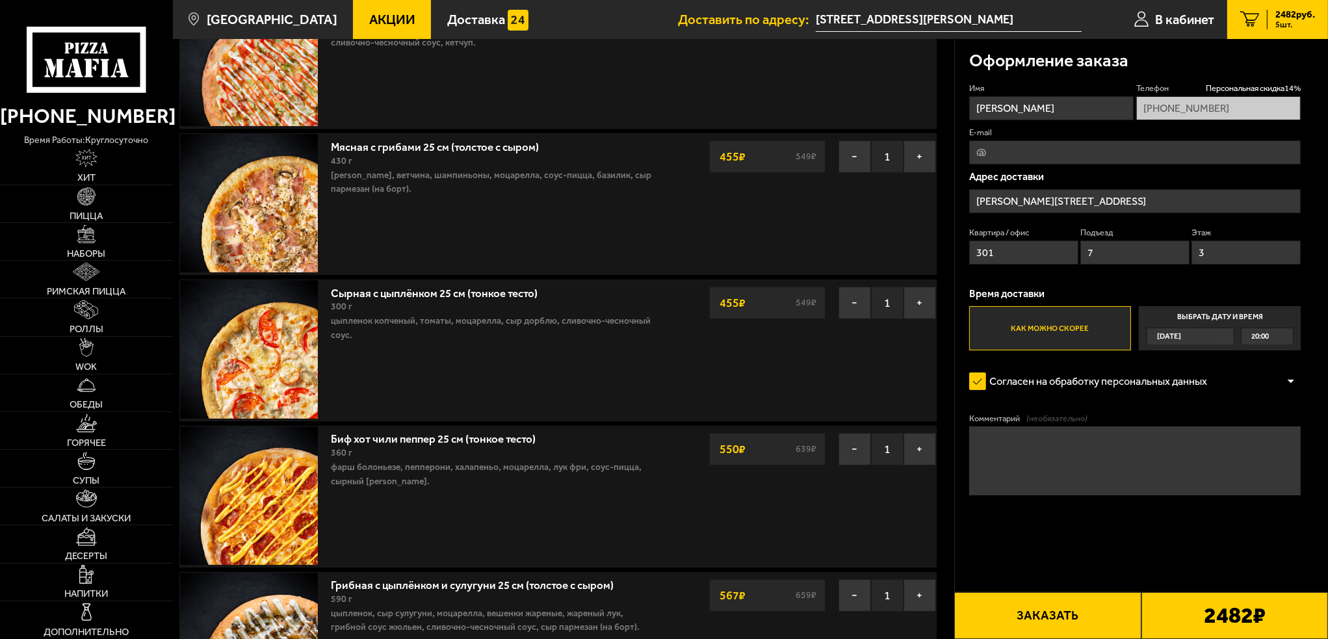
scroll to position [130, 0]
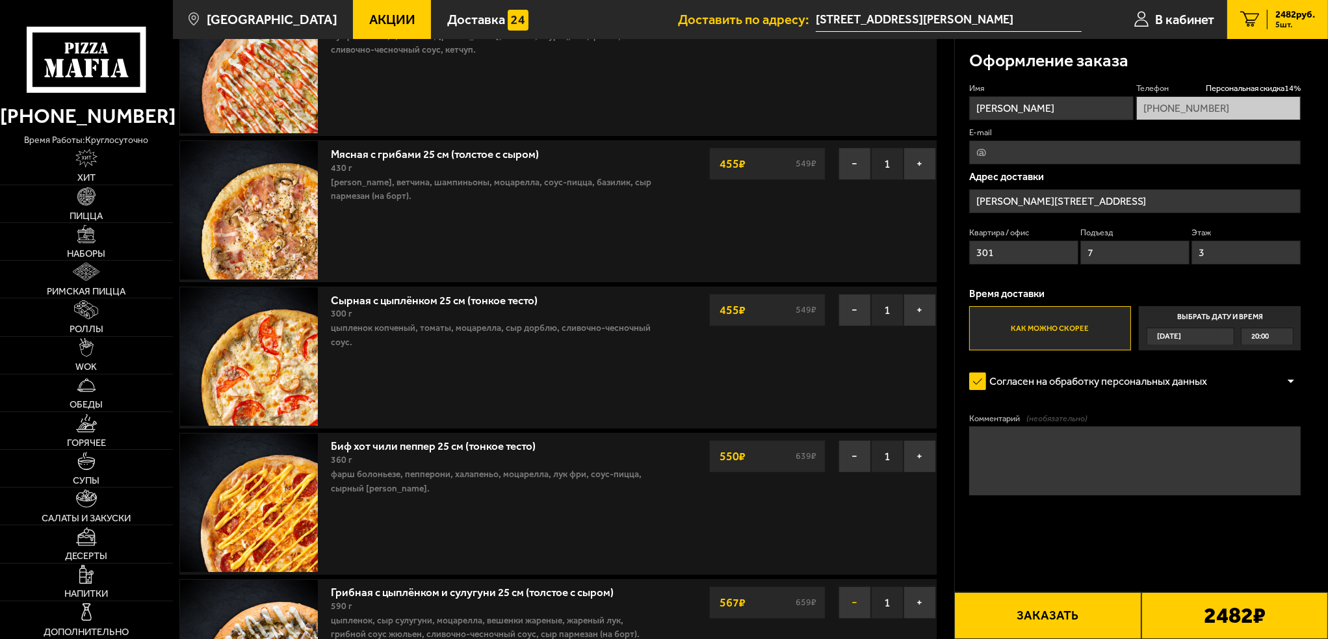
click at [854, 600] on button "−" at bounding box center [854, 602] width 32 height 32
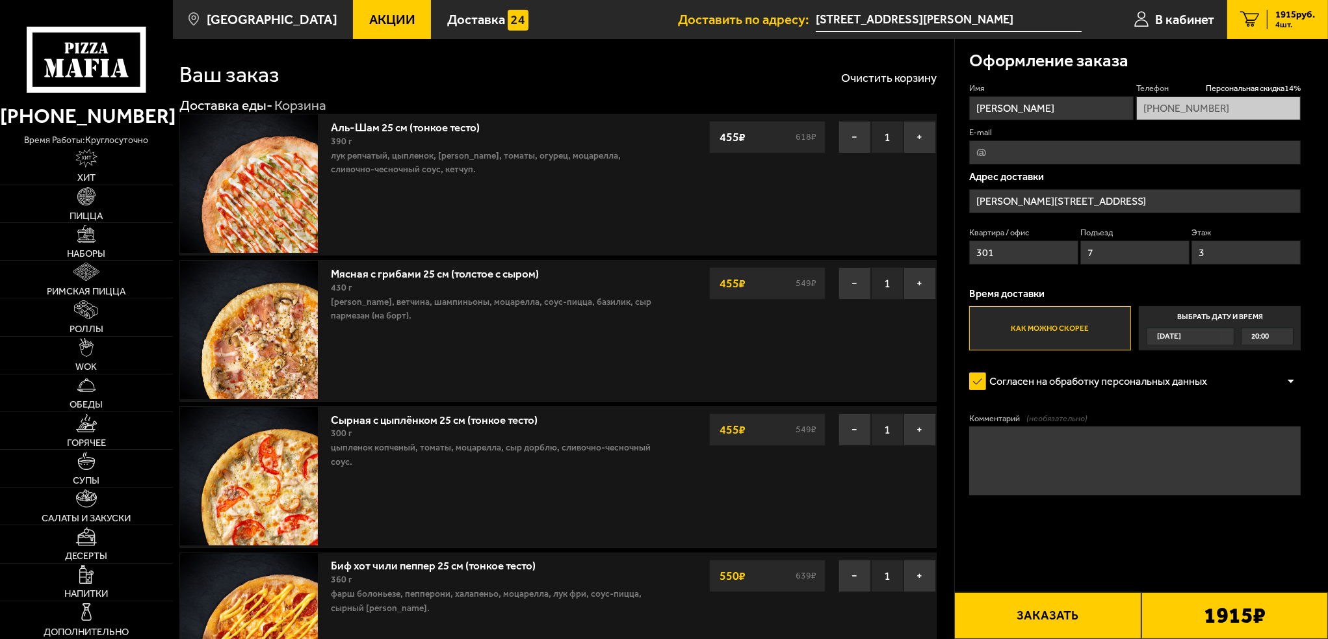
scroll to position [0, 0]
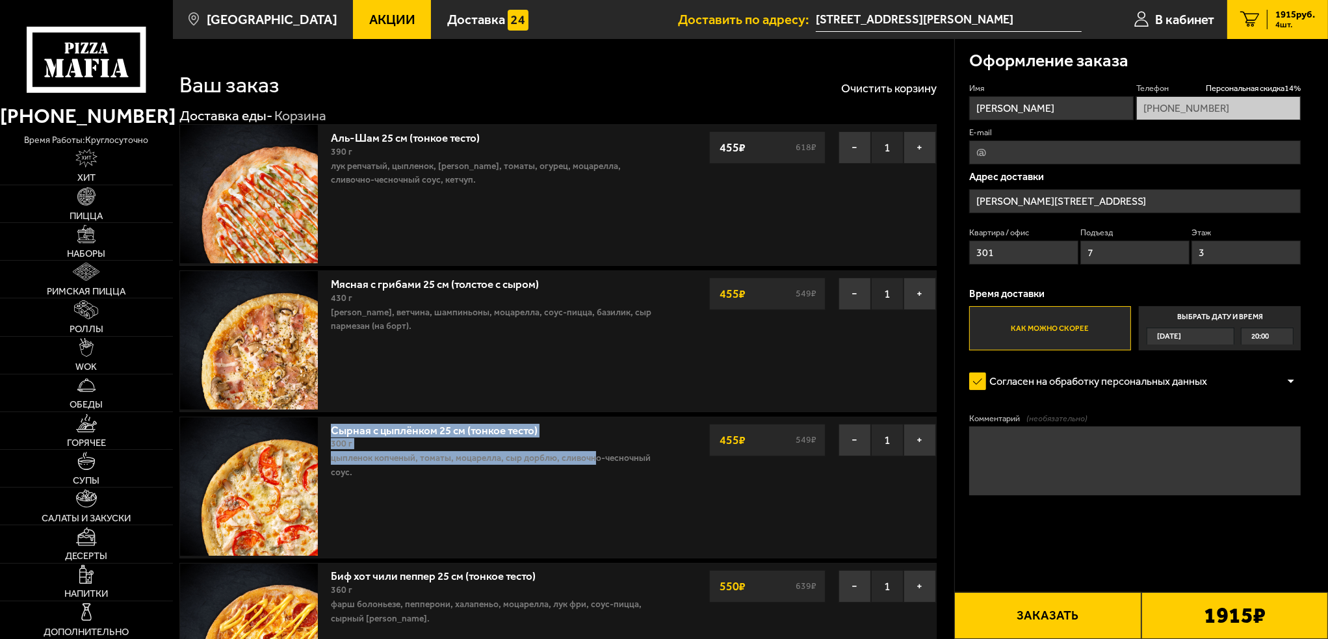
drag, startPoint x: 330, startPoint y: 435, endPoint x: 589, endPoint y: 465, distance: 260.9
click at [589, 465] on div "Сырная с цыплёнком 25 см (тонкое тесто) 300 г цыпленок копченый, томаты, моцаре…" at bounding box center [493, 487] width 339 height 140
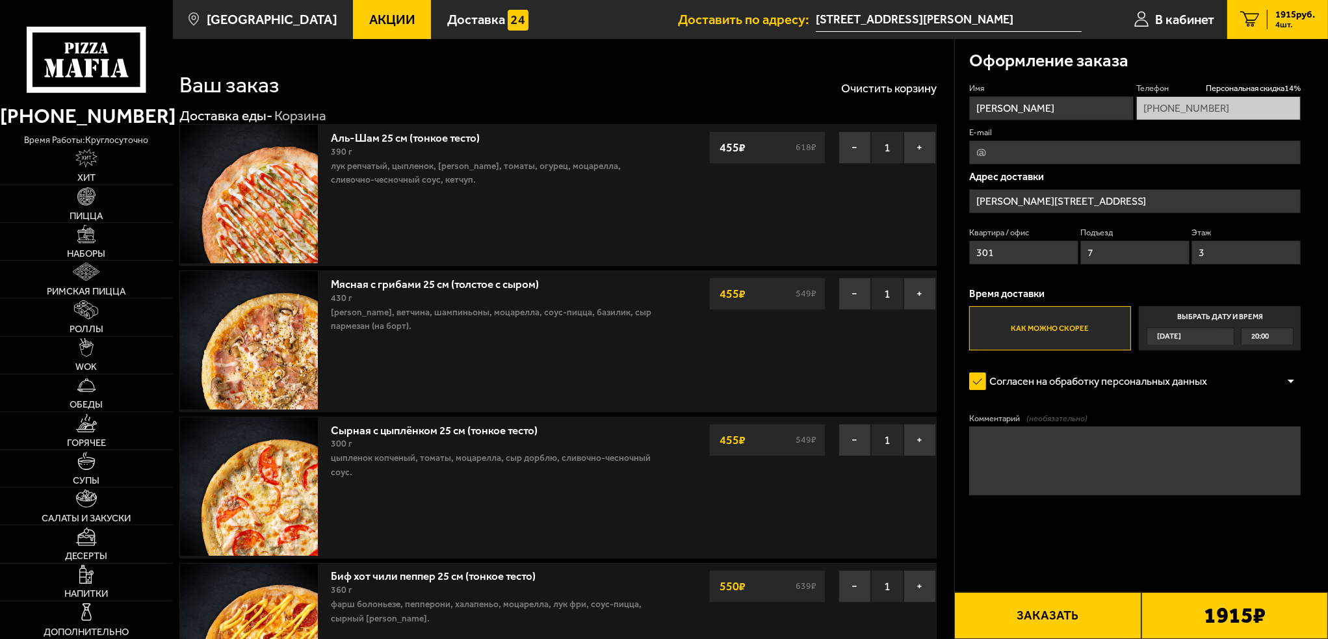
click at [600, 314] on p "[PERSON_NAME], ветчина, шампиньоны, моцарелла, соус-пицца, базилик, сыр пармеза…" at bounding box center [494, 319] width 326 height 28
click at [850, 444] on button "−" at bounding box center [854, 440] width 32 height 32
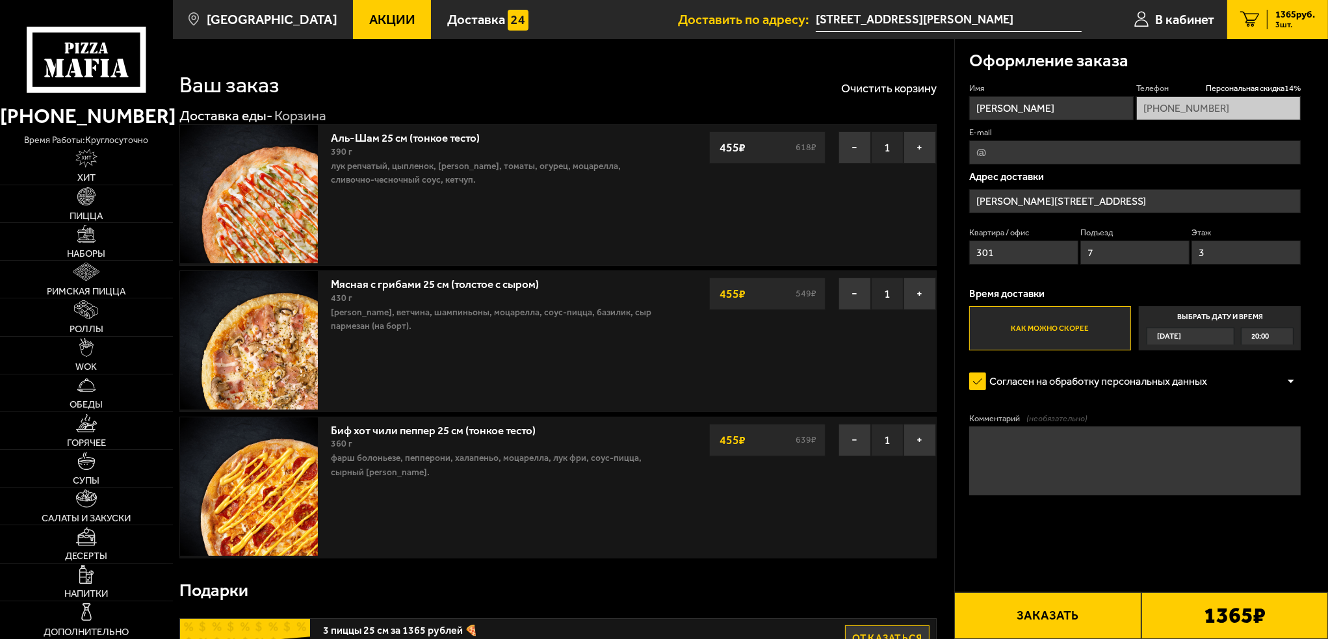
click at [1067, 614] on button "Заказать" at bounding box center [1047, 615] width 187 height 47
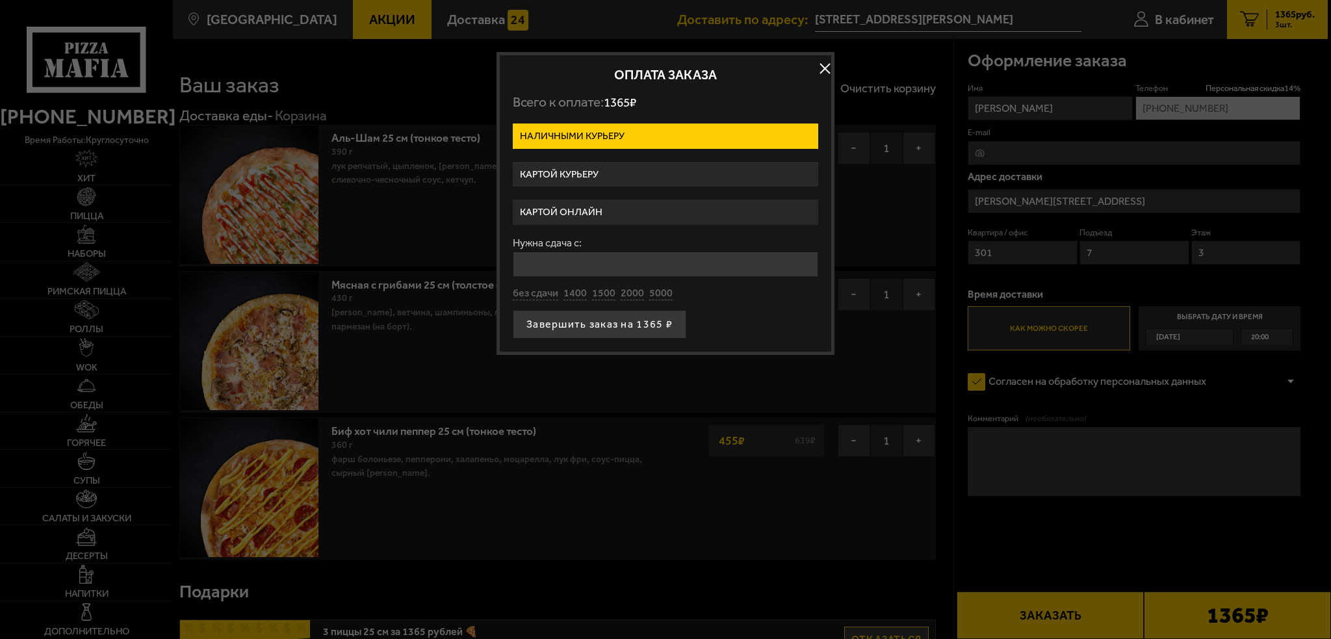
click at [582, 172] on label "Картой курьеру" at bounding box center [665, 174] width 305 height 25
click at [0, 0] on input "Картой курьеру" at bounding box center [0, 0] width 0 height 0
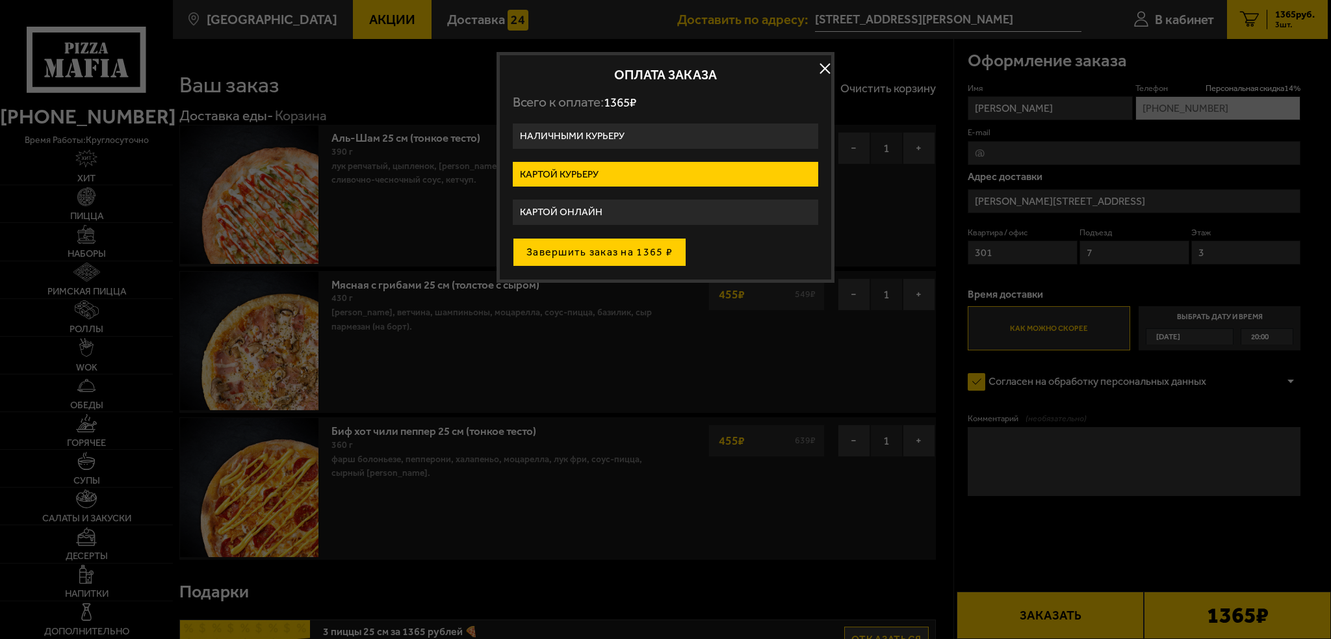
click at [639, 259] on button "Завершить заказ на 1365 ₽" at bounding box center [600, 252] width 174 height 29
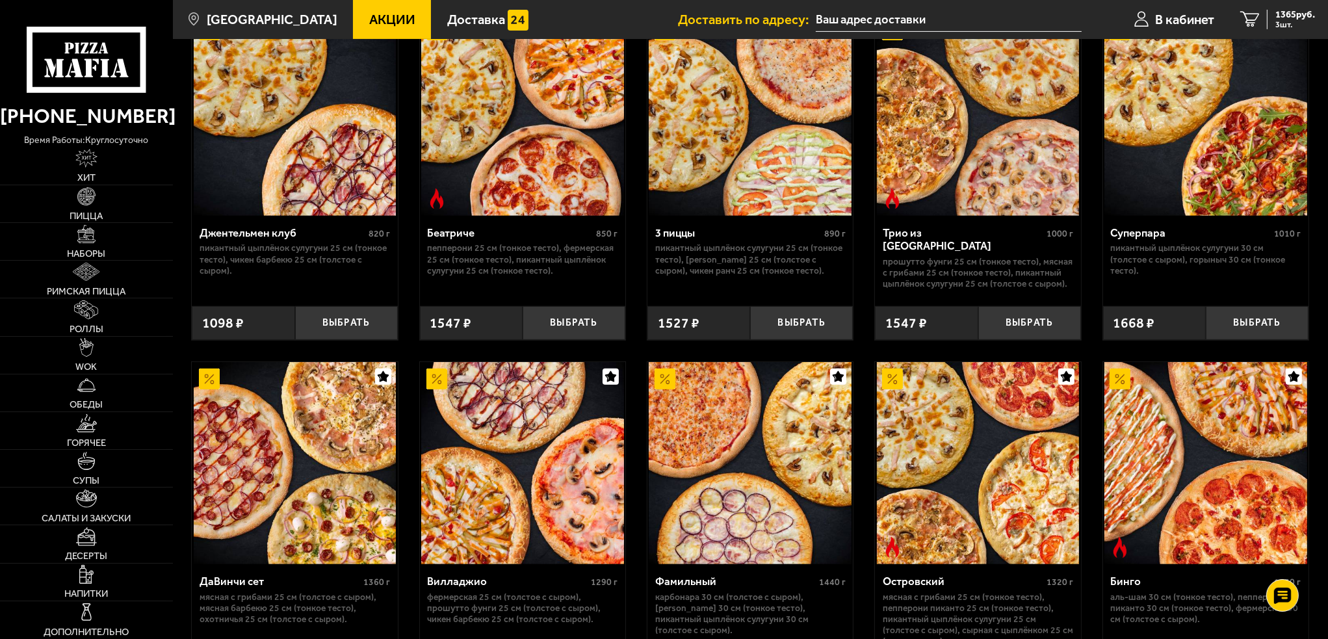
scroll to position [1170, 0]
